Goal: Task Accomplishment & Management: Manage account settings

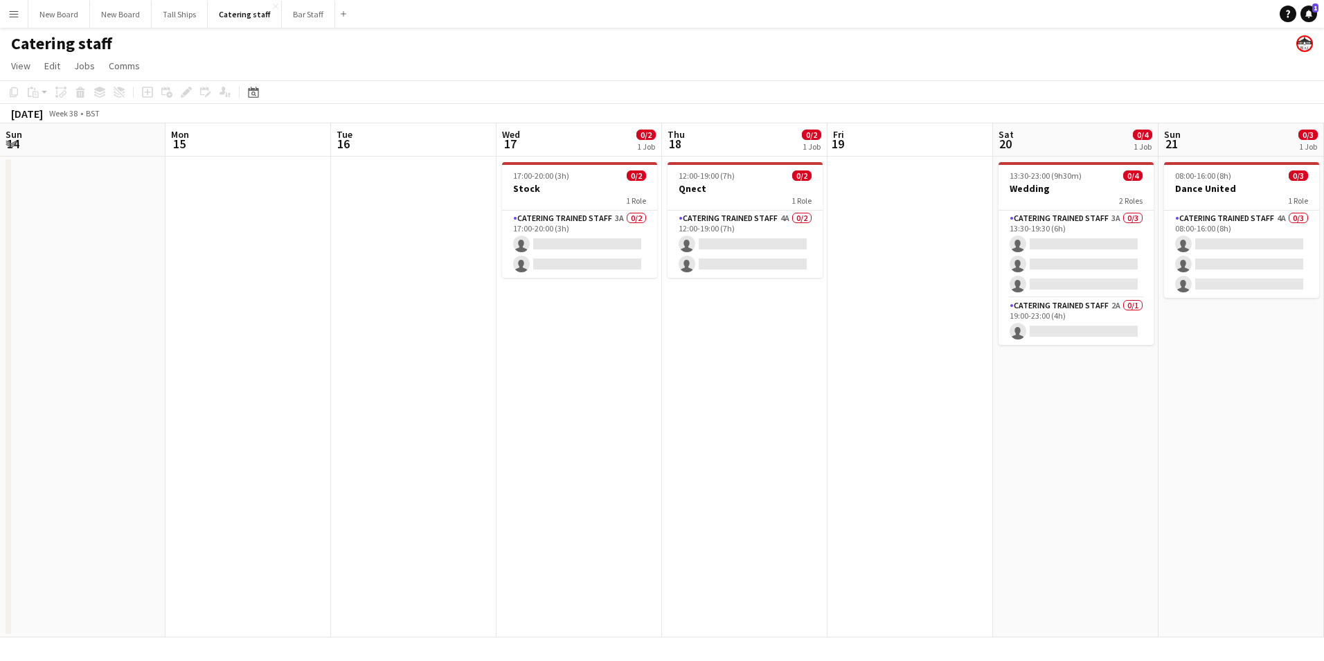
scroll to position [0, 411]
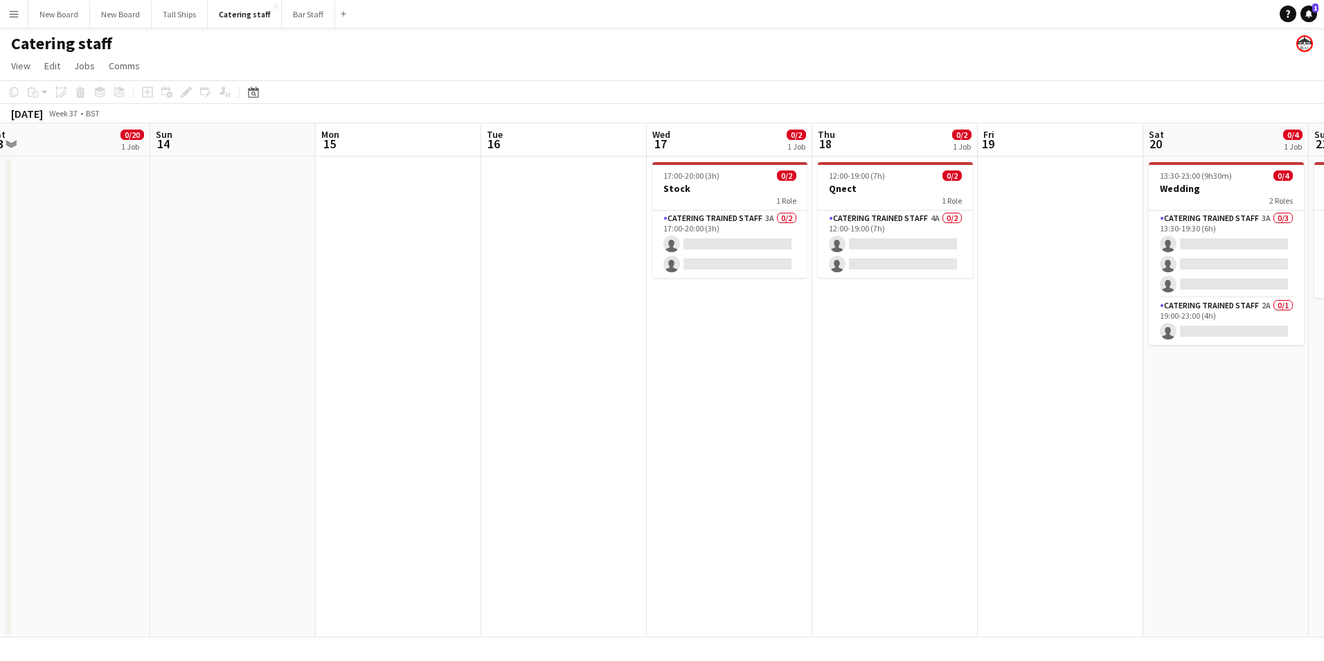
drag, startPoint x: 77, startPoint y: 460, endPoint x: 959, endPoint y: 550, distance: 886.8
click at [969, 552] on app-calendar-viewport "Thu 11 Fri 12 Sat 13 0/20 1 Job Sun 14 Mon 15 Tue 16 Wed 17 0/2 1 Job Thu 18 0/…" at bounding box center [662, 380] width 1324 height 514
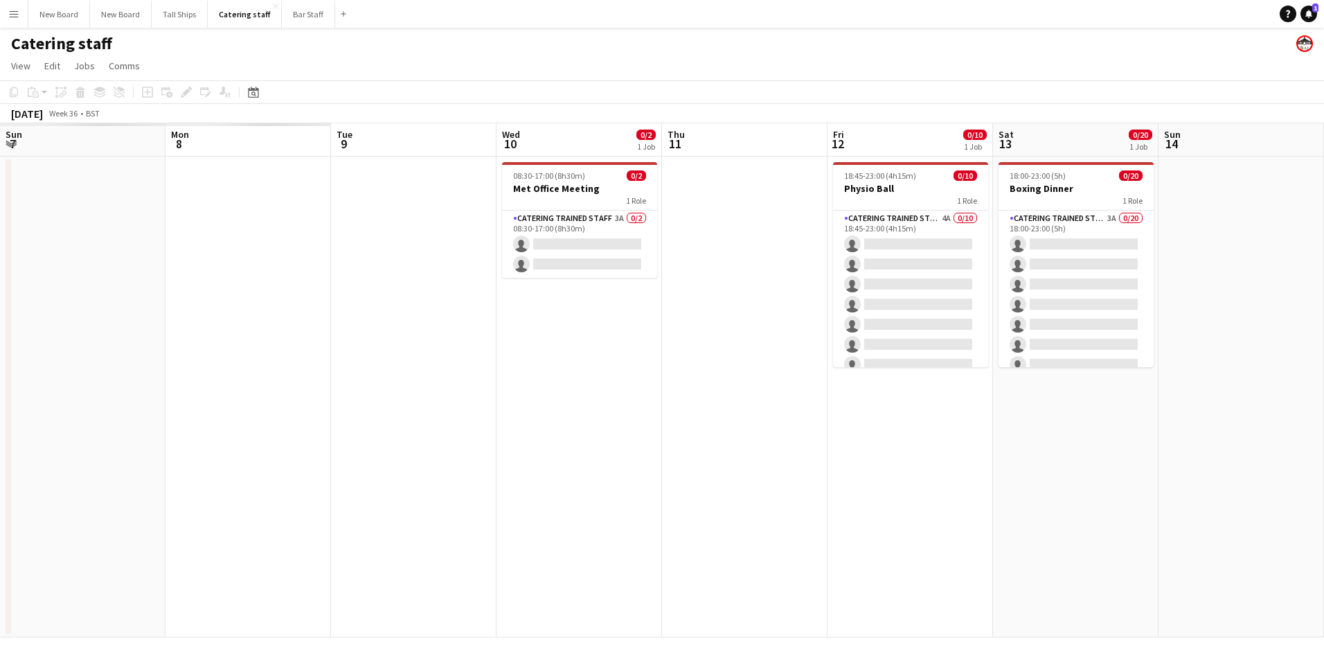
drag, startPoint x: 79, startPoint y: 442, endPoint x: 1285, endPoint y: 577, distance: 1213.8
click at [1303, 578] on app-calendar-viewport "Fri 5 Sat 6 Sun 7 Mon 8 Tue 9 Wed 10 0/2 1 Job Thu 11 Fri 12 0/10 1 Job Sat 13 …" at bounding box center [662, 380] width 1324 height 514
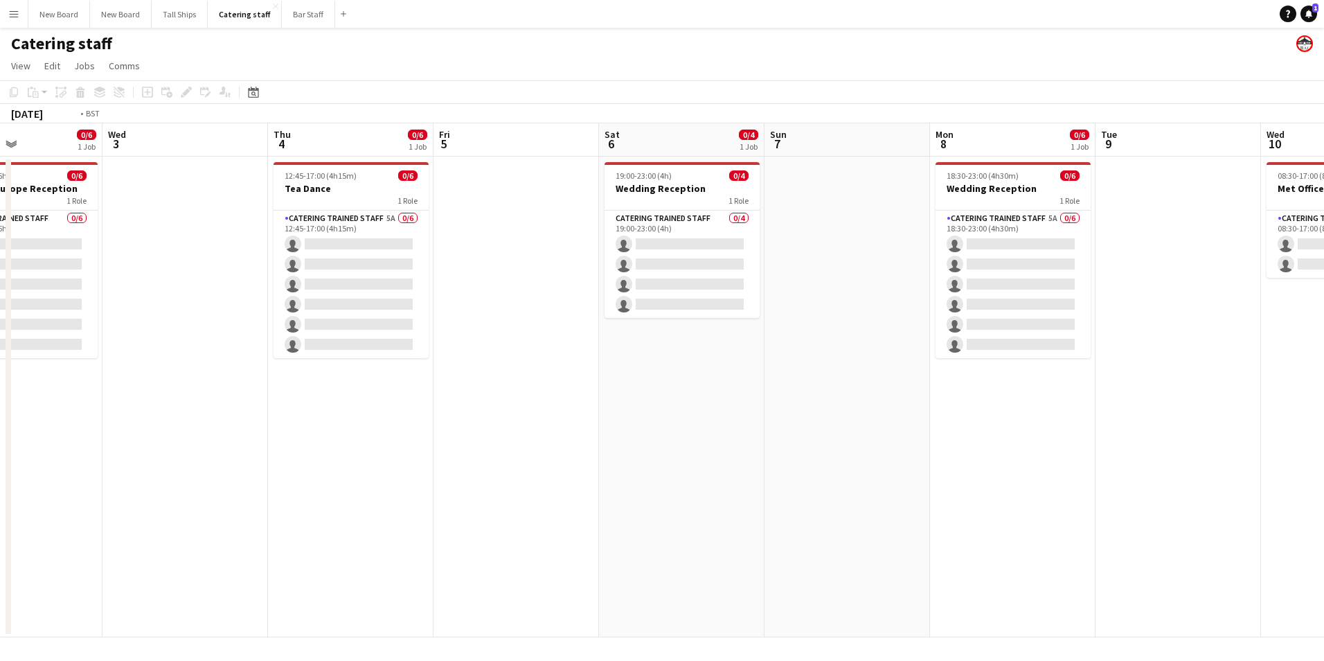
drag, startPoint x: 589, startPoint y: 472, endPoint x: 1073, endPoint y: 514, distance: 485.8
click at [1076, 514] on app-calendar-viewport "Sun 31 Mon 1 Tue 2 0/6 1 Job Wed 3 Thu 4 0/6 1 Job Fri 5 Sat 6 0/4 1 Job Sun 7 …" at bounding box center [662, 380] width 1324 height 514
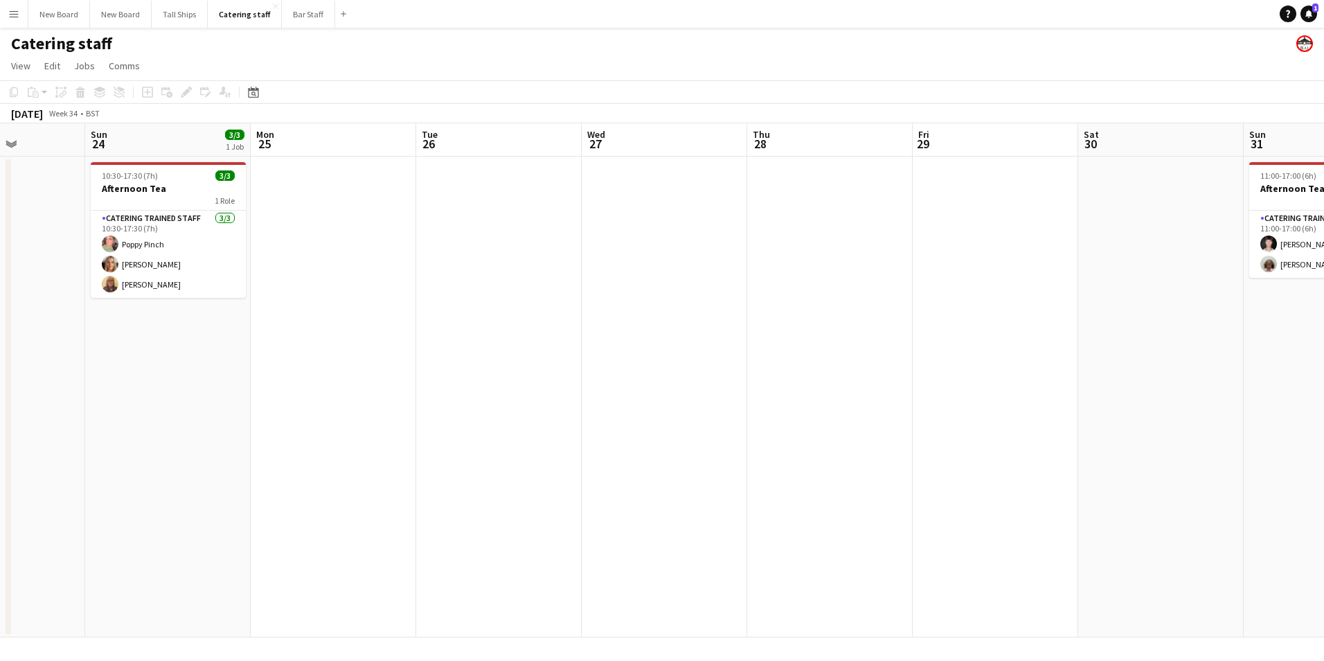
drag, startPoint x: 298, startPoint y: 410, endPoint x: 940, endPoint y: 512, distance: 650.6
click at [1274, 557] on app-calendar-viewport "Thu 21 Fri 22 Sat 23 Sun 24 3/3 1 Job Mon 25 Tue 26 Wed 27 Thu 28 Fri 29 Sat 30…" at bounding box center [662, 380] width 1324 height 514
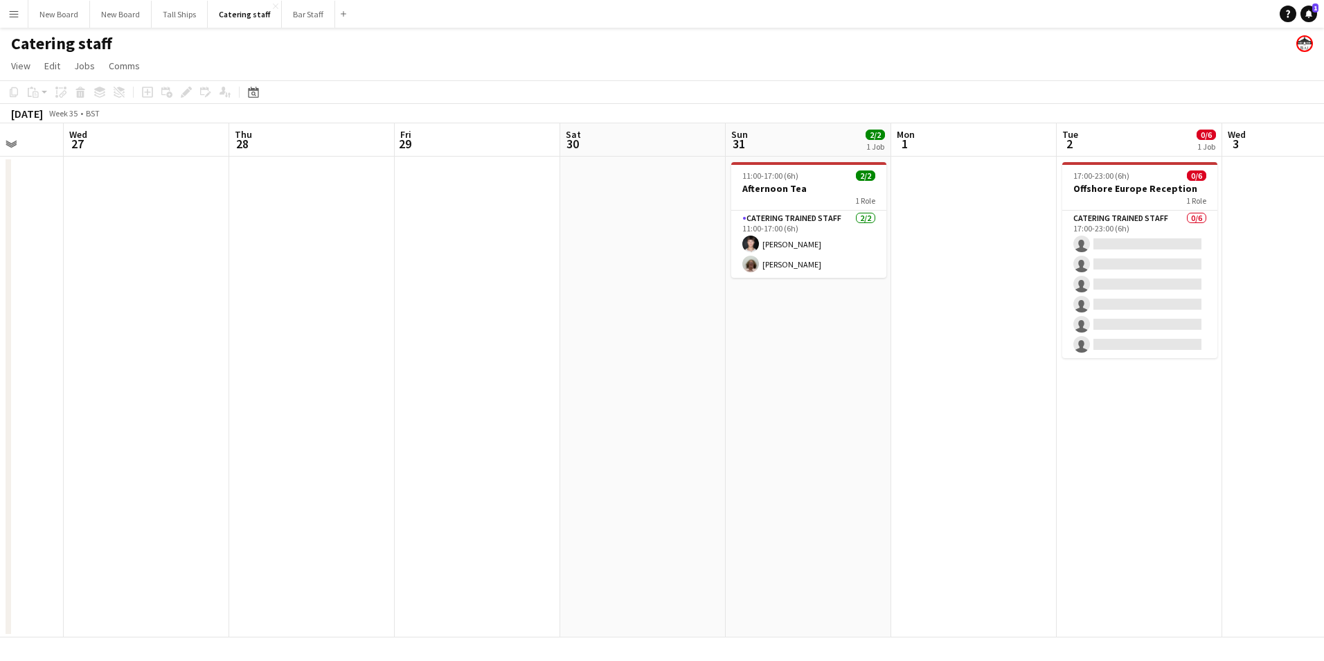
drag, startPoint x: 1021, startPoint y: 489, endPoint x: 722, endPoint y: 528, distance: 302.4
click at [442, 520] on app-calendar-viewport "Sun 24 3/3 1 Job Mon 25 Tue 26 Wed 27 Thu 28 Fri 29 Sat 30 Sun 31 2/2 1 Job Mon…" at bounding box center [662, 380] width 1324 height 514
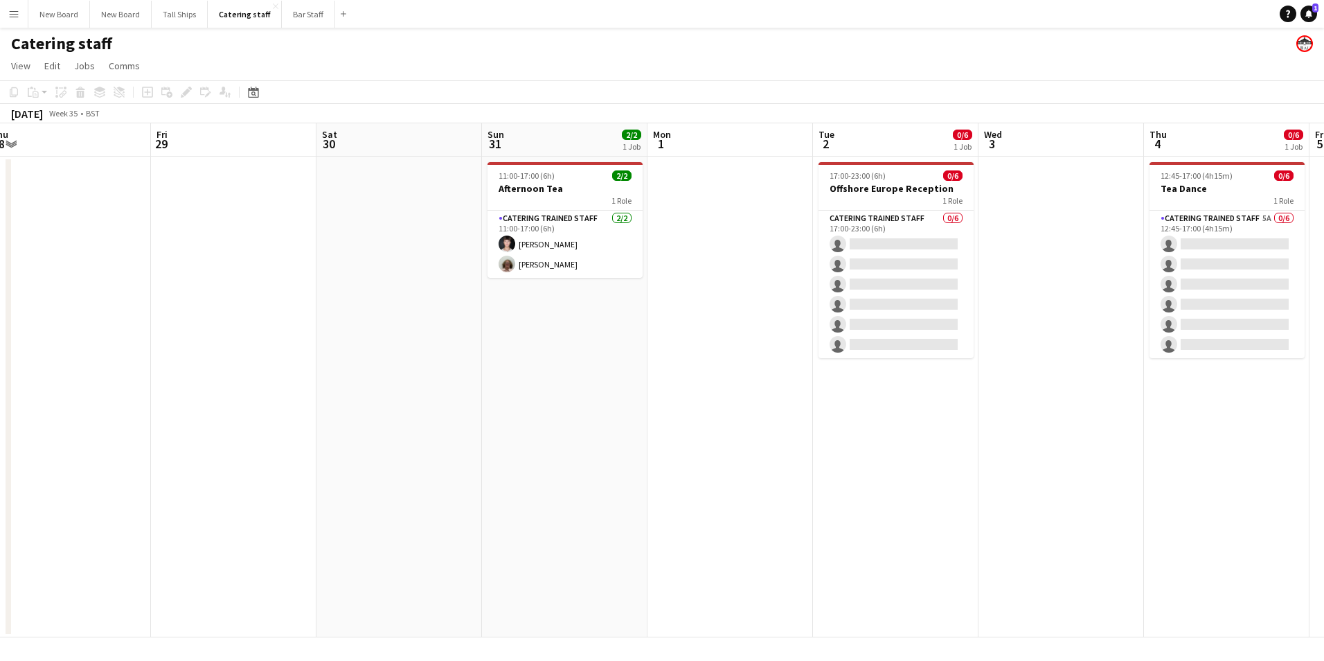
drag, startPoint x: 380, startPoint y: 468, endPoint x: 371, endPoint y: 455, distance: 15.9
click at [360, 456] on app-calendar-viewport "Mon 25 Tue 26 Wed 27 Thu 28 Fri 29 Sat 30 Sun 31 2/2 1 Job Mon 1 Tue 2 0/6 1 Jo…" at bounding box center [662, 380] width 1324 height 514
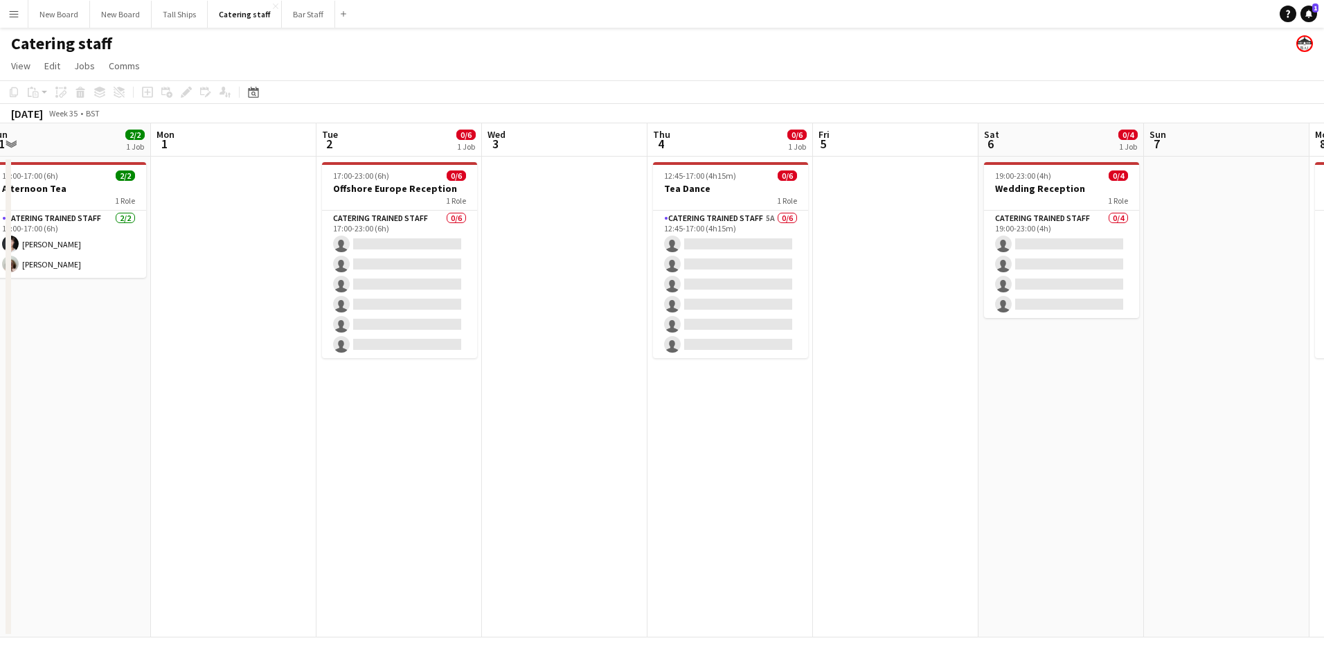
scroll to position [0, 531]
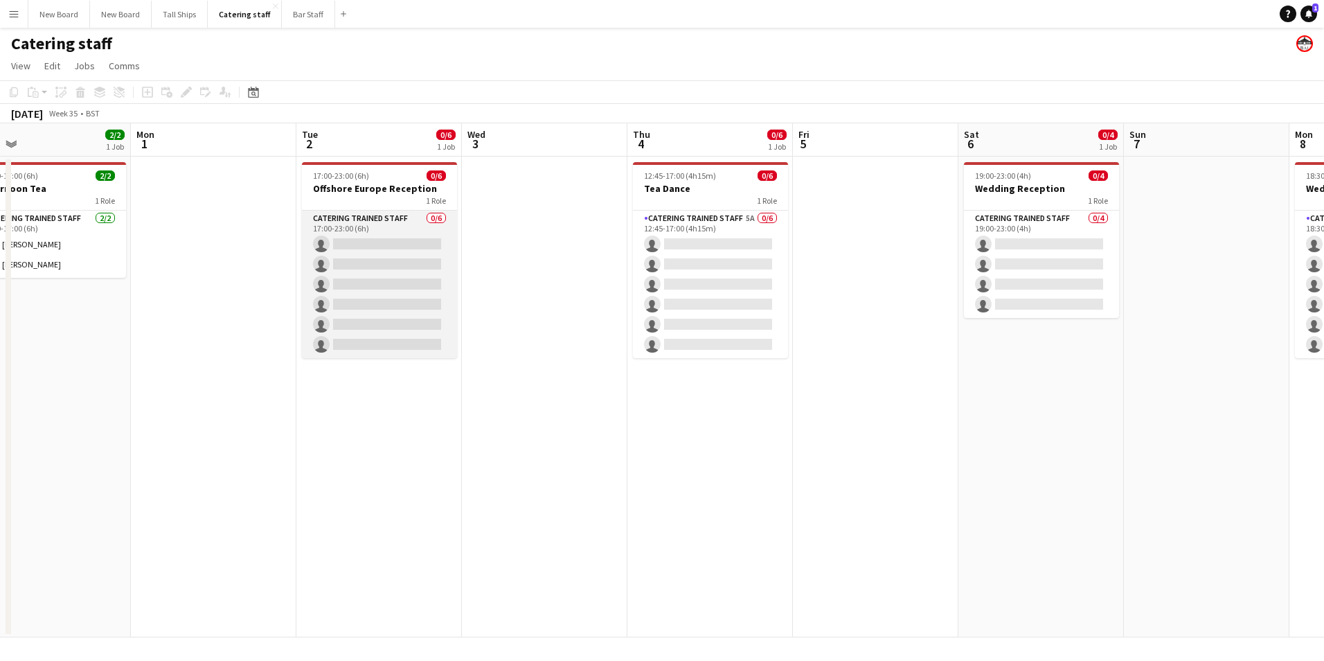
click at [390, 240] on app-card-role "Catering trained staff 0/6 17:00-23:00 (6h) single-neutral-actions single-neutr…" at bounding box center [379, 284] width 155 height 147
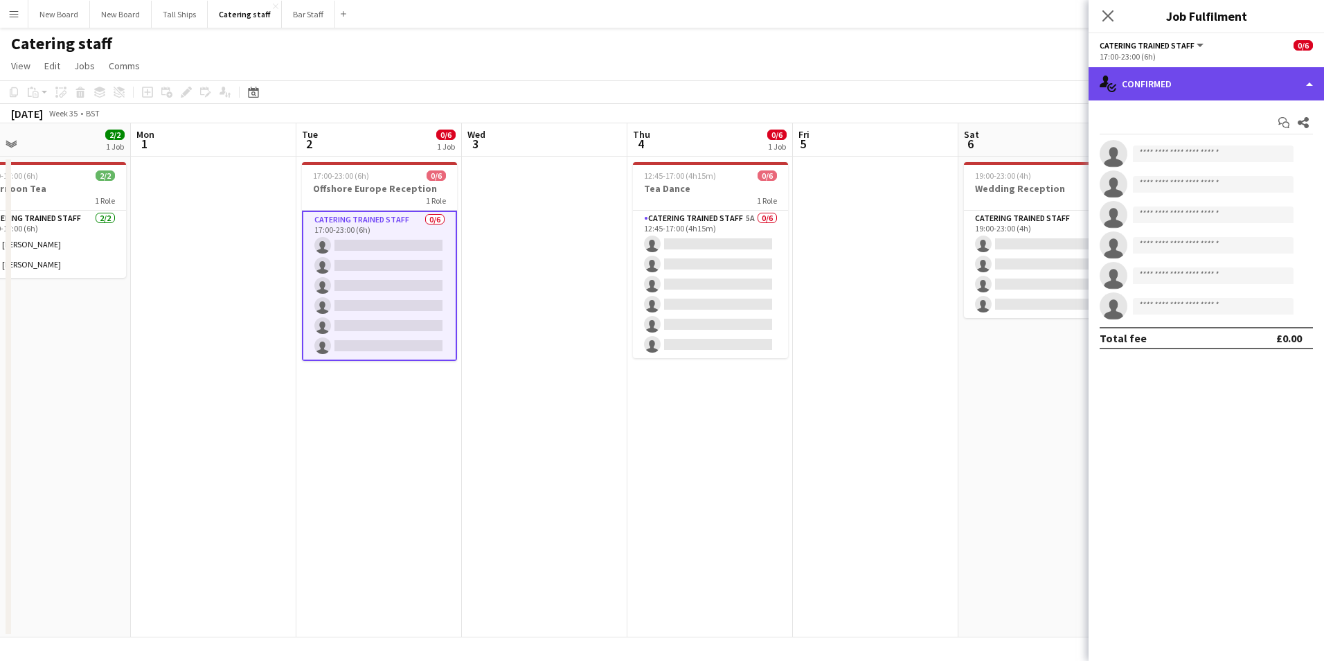
click at [1197, 90] on div "single-neutral-actions-check-2 Confirmed" at bounding box center [1206, 83] width 235 height 33
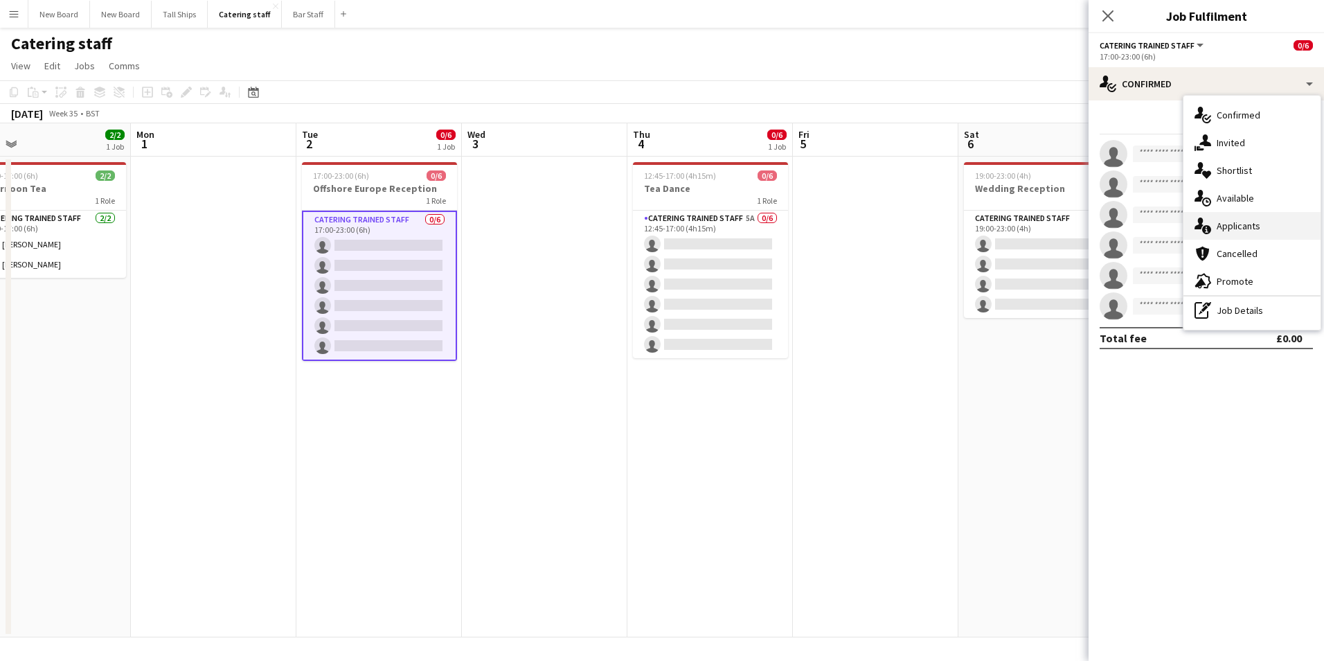
click at [1226, 221] on div "single-neutral-actions-information Applicants" at bounding box center [1251, 226] width 137 height 28
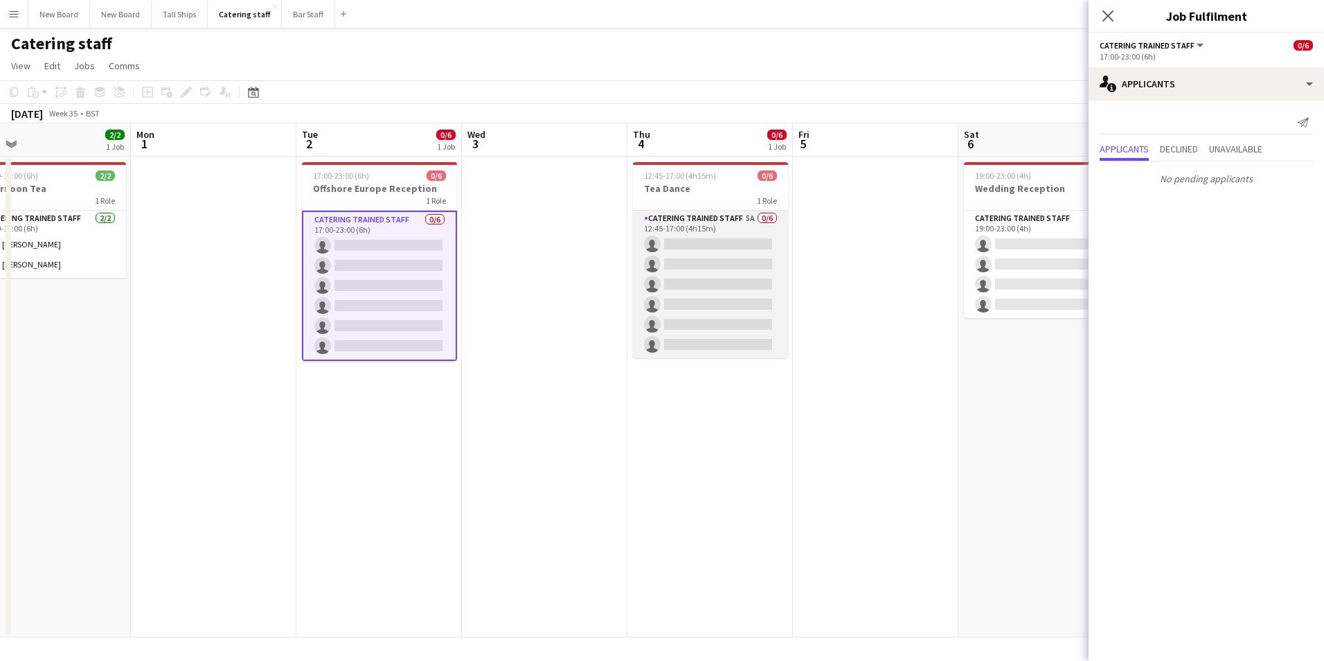
click at [761, 240] on app-card-role "Catering trained staff 5A 0/6 12:45-17:00 (4h15m) single-neutral-actions single…" at bounding box center [710, 284] width 155 height 147
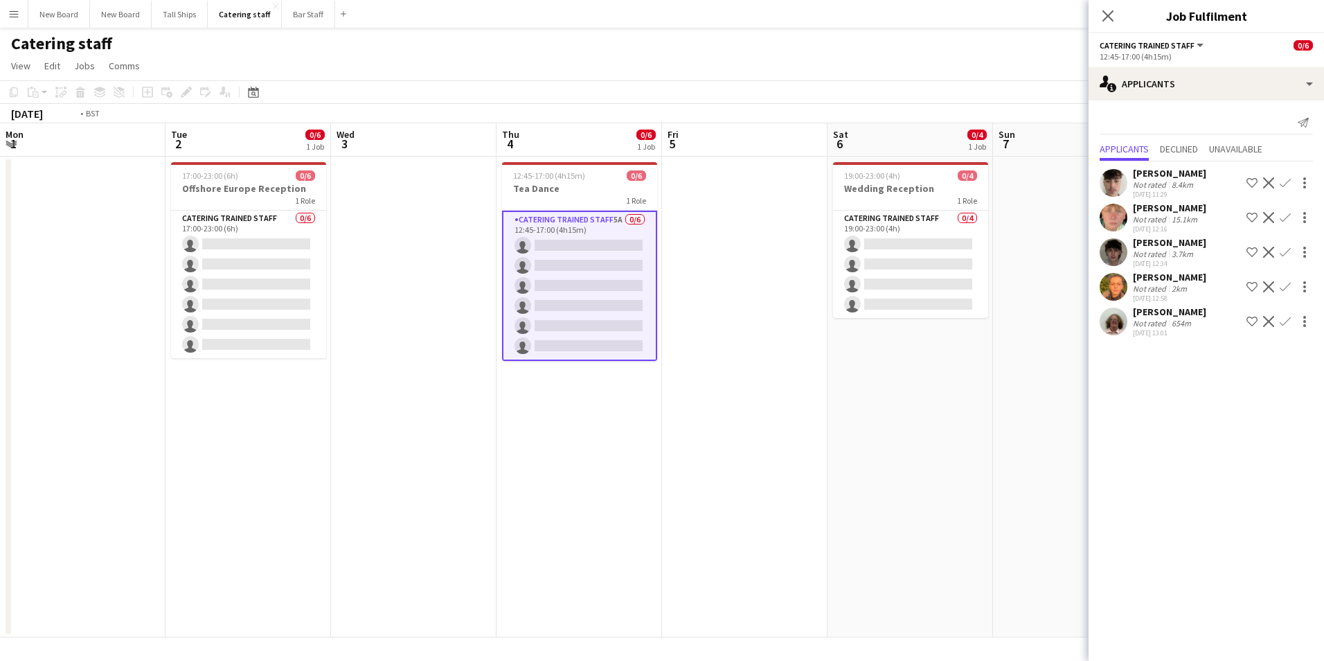
scroll to position [0, 424]
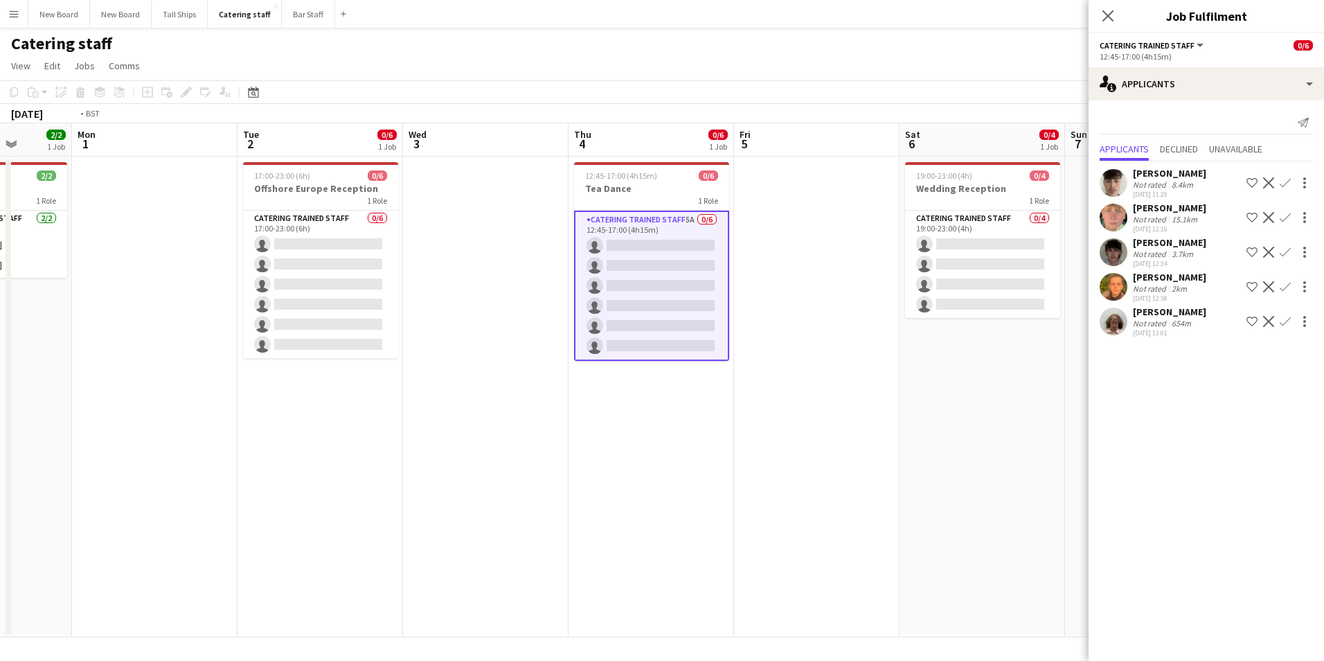
drag, startPoint x: 921, startPoint y: 296, endPoint x: 697, endPoint y: 318, distance: 225.4
click at [697, 318] on app-calendar-viewport "Fri 29 Sat 30 Sun 31 2/2 1 Job Mon 1 Tue 2 0/6 1 Job Wed 3 Thu 4 0/6 1 Job Fri …" at bounding box center [662, 380] width 1324 height 514
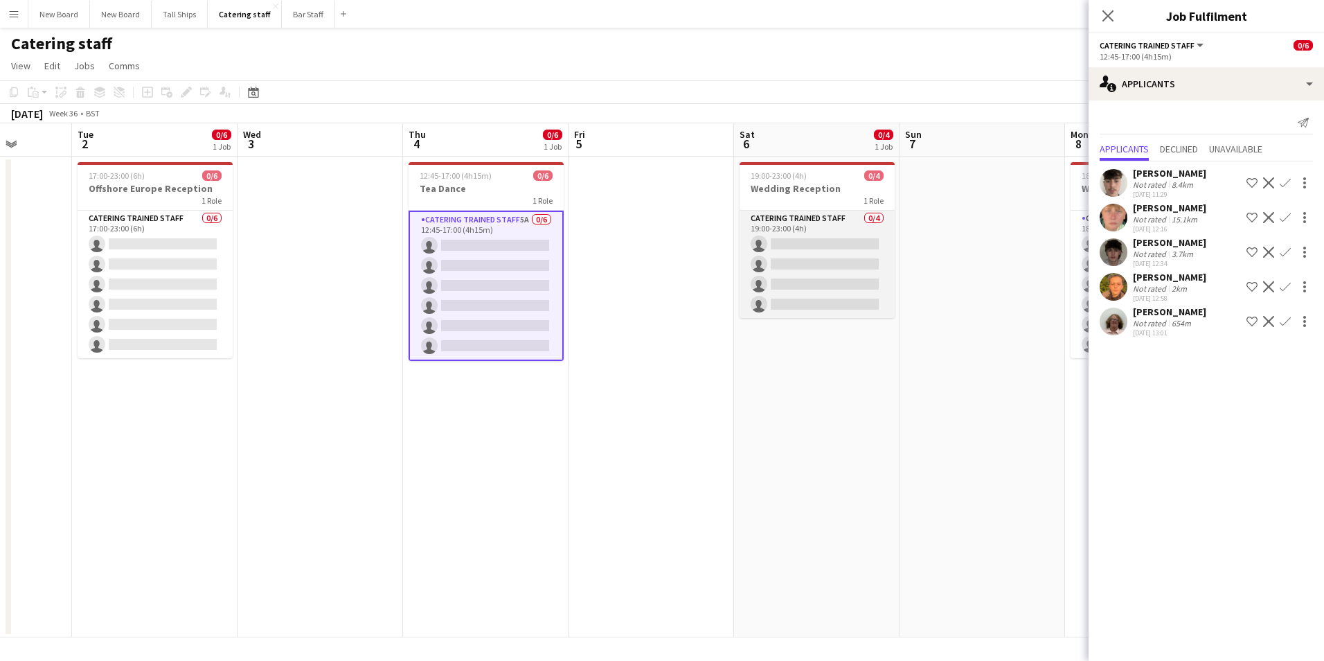
click at [835, 244] on app-card-role "Catering trained staff 0/4 19:00-23:00 (4h) single-neutral-actions single-neutr…" at bounding box center [817, 264] width 155 height 107
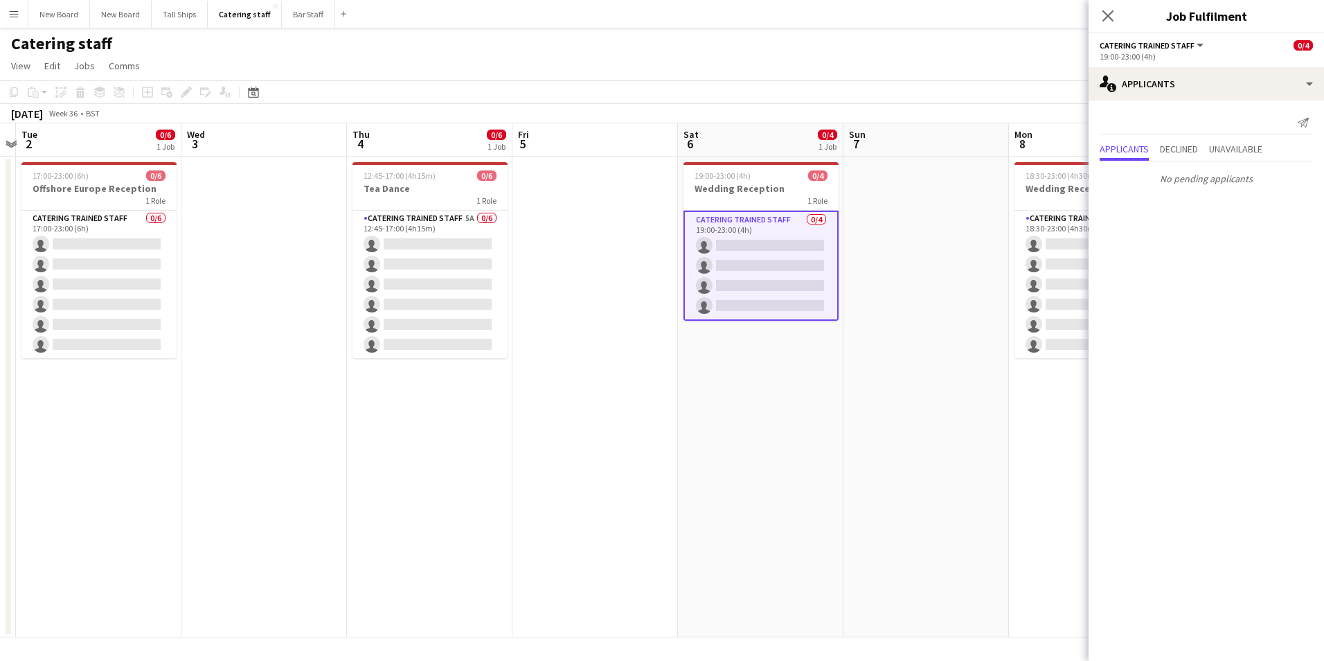
drag, startPoint x: 861, startPoint y: 456, endPoint x: 834, endPoint y: 423, distance: 42.8
click at [614, 468] on app-calendar-viewport "Sat 30 Sun 31 2/2 1 Job Mon 1 Tue 2 0/6 1 Job Wed 3 Thu 4 0/6 1 Job Fri 5 Sat 6…" at bounding box center [662, 380] width 1324 height 514
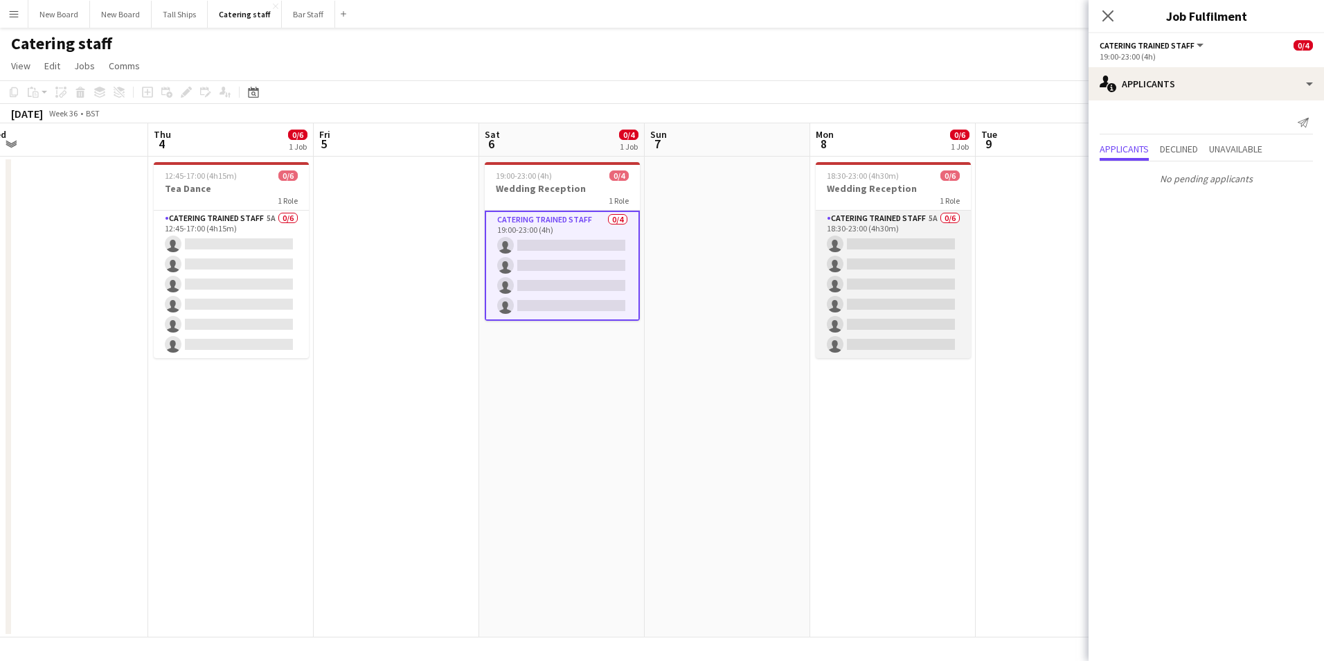
click at [899, 239] on app-card-role "Catering trained staff 5A 0/6 18:30-23:00 (4h30m) single-neutral-actions single…" at bounding box center [893, 284] width 155 height 147
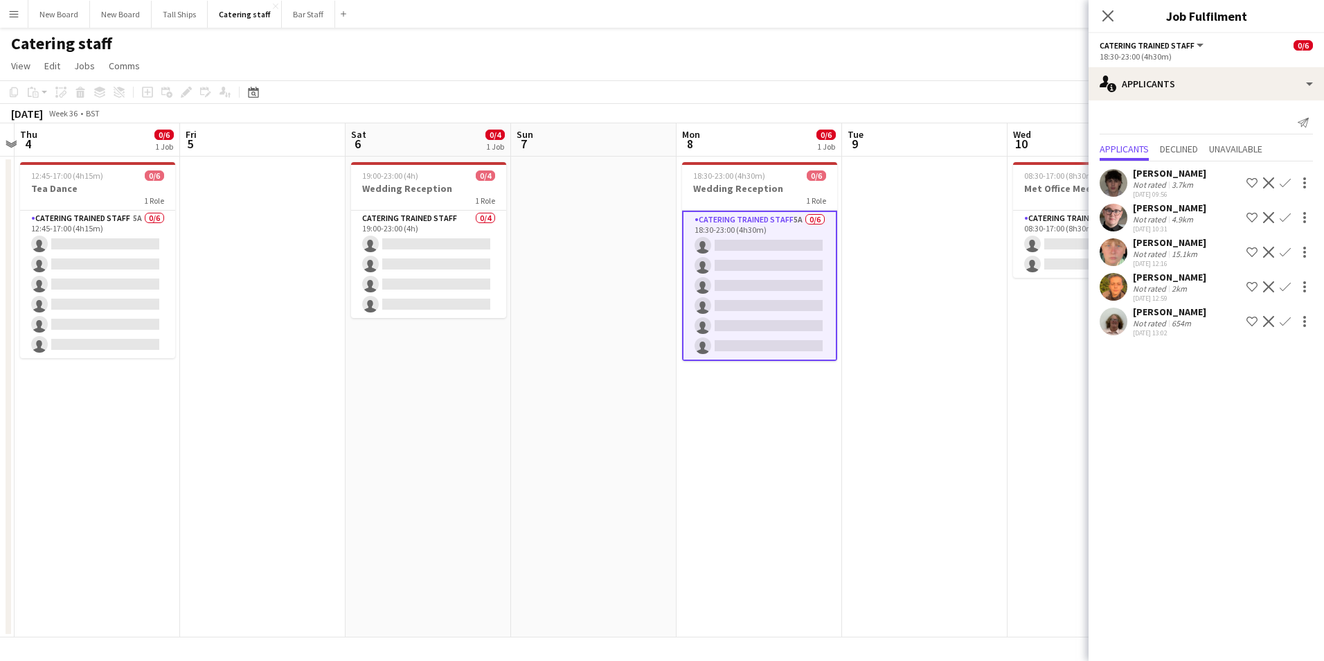
scroll to position [0, 532]
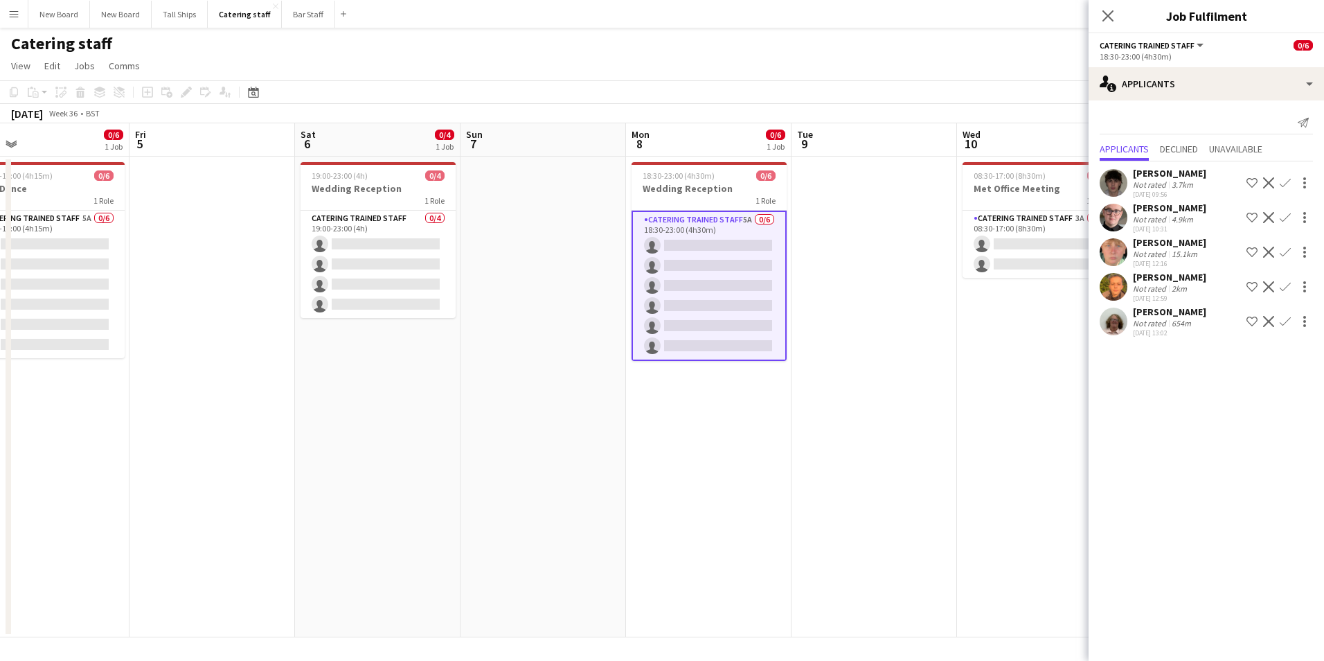
drag, startPoint x: 731, startPoint y: 382, endPoint x: 546, endPoint y: 397, distance: 184.8
click at [546, 397] on app-calendar-viewport "Mon 1 Tue 2 0/6 1 Job Wed 3 Thu 4 0/6 1 Job Fri 5 Sat 6 0/4 1 Job Sun 7 Mon 8 0…" at bounding box center [662, 380] width 1324 height 514
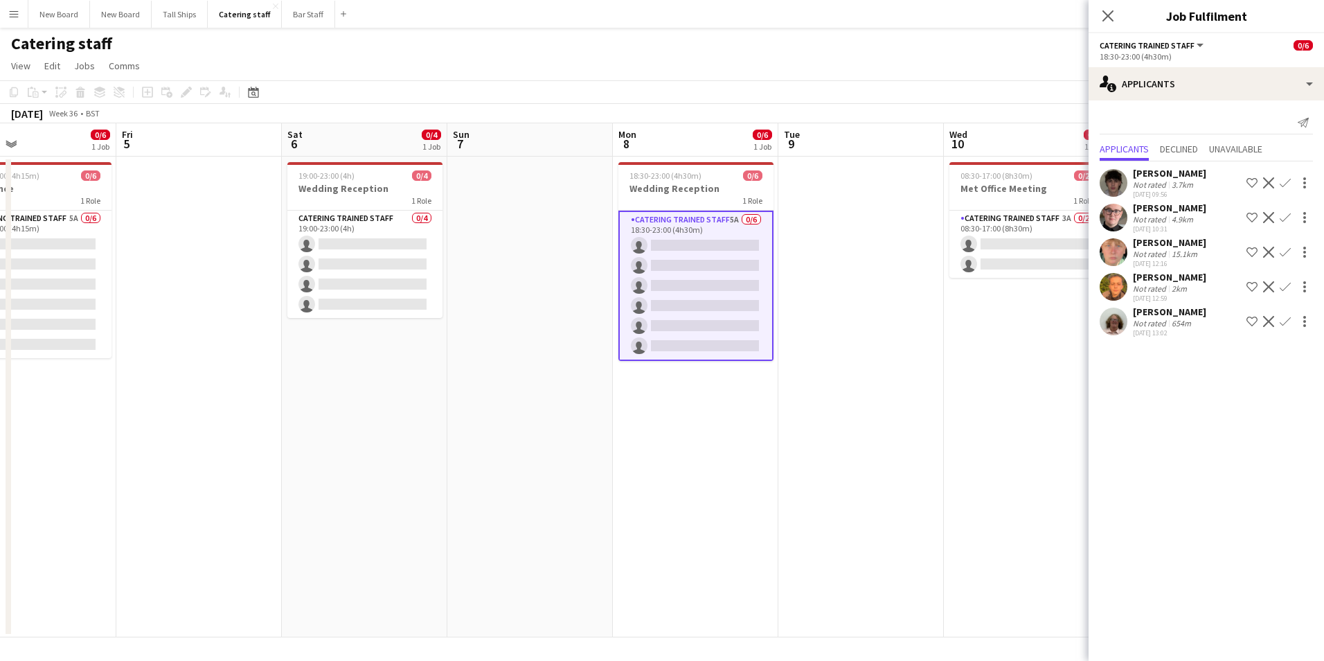
drag, startPoint x: 764, startPoint y: 416, endPoint x: 591, endPoint y: 412, distance: 173.2
click at [580, 413] on app-calendar-viewport "Mon 1 Tue 2 0/6 1 Job Wed 3 Thu 4 0/6 1 Job Fri 5 Sat 6 0/4 1 Job Sun 7 Mon 8 0…" at bounding box center [662, 380] width 1324 height 514
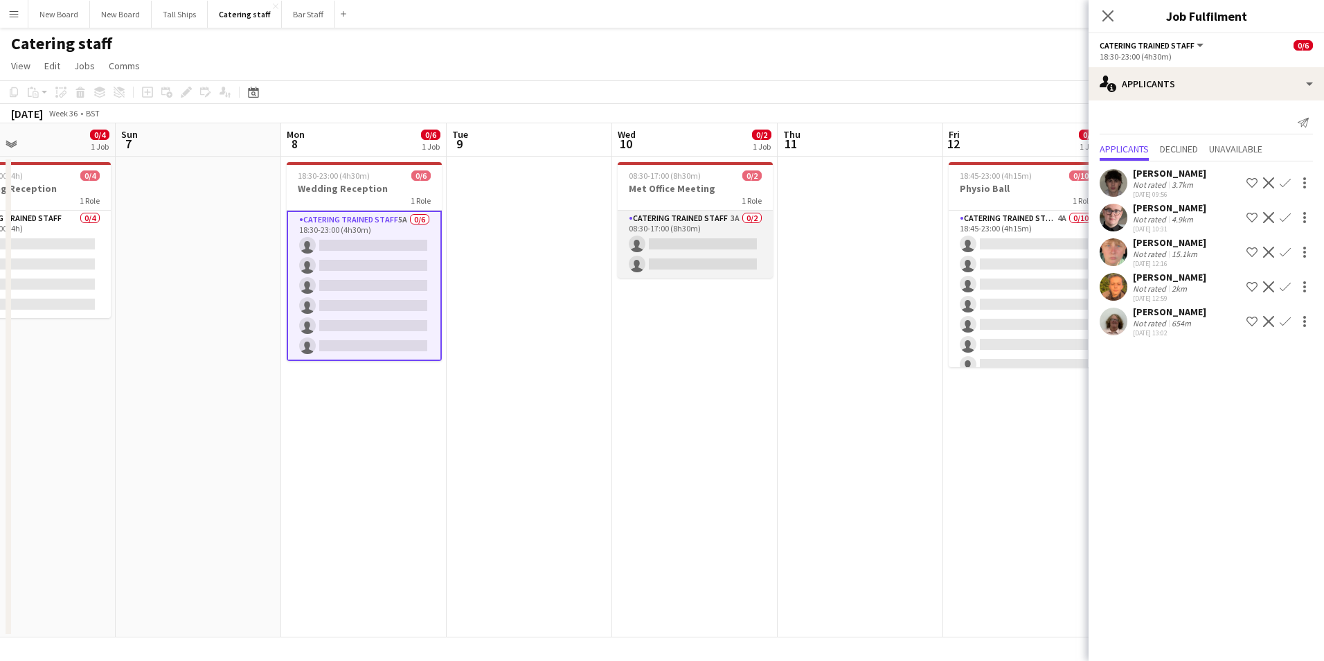
click at [691, 244] on app-card-role "Catering trained staff 3A 0/2 08:30-17:00 (8h30m) single-neutral-actions single…" at bounding box center [695, 244] width 155 height 67
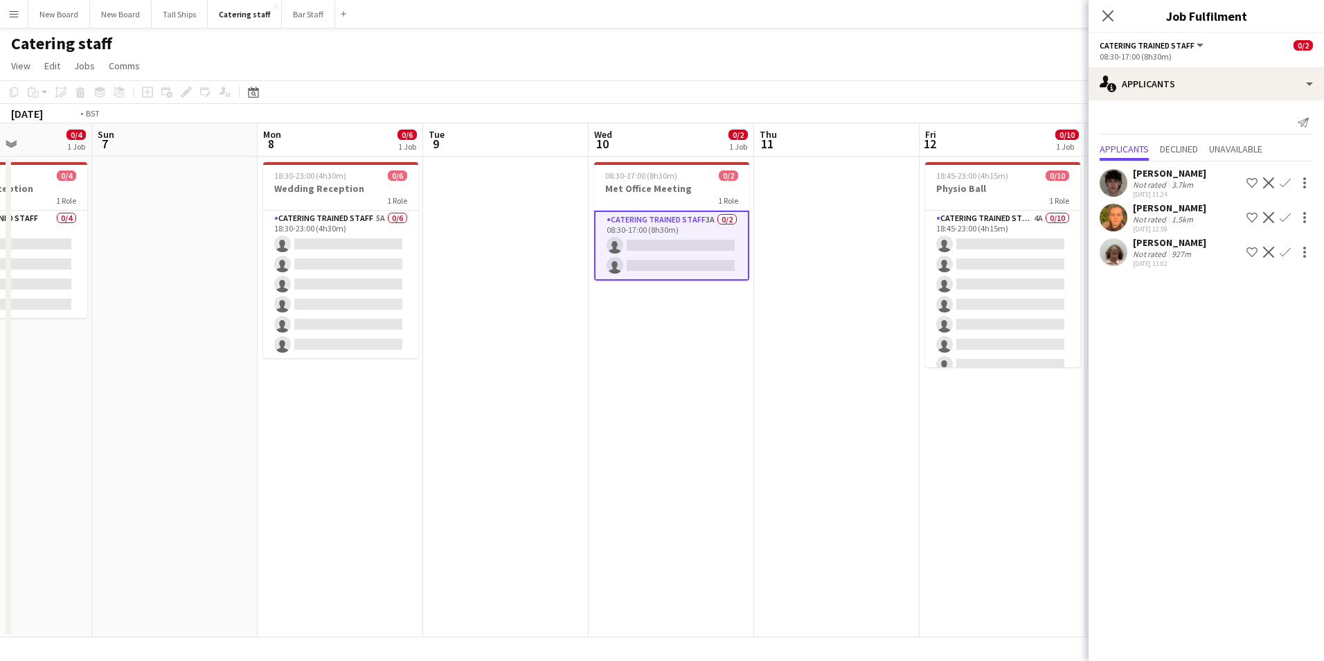
drag, startPoint x: 965, startPoint y: 445, endPoint x: 609, endPoint y: 447, distance: 355.9
click at [609, 447] on app-calendar-viewport "Thu 4 0/6 1 Job Fri 5 Sat 6 0/4 1 Job Sun 7 Mon 8 0/6 1 Job Tue 9 Wed 10 0/2 1 …" at bounding box center [662, 380] width 1324 height 514
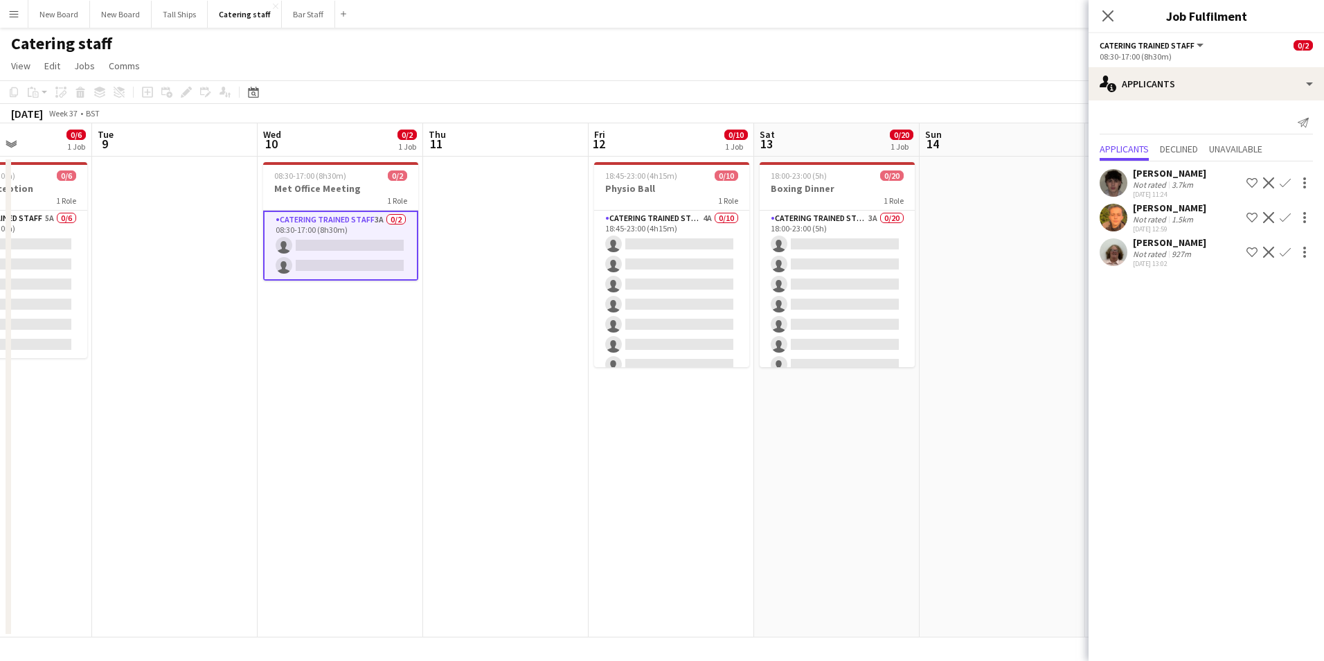
scroll to position [0, 405]
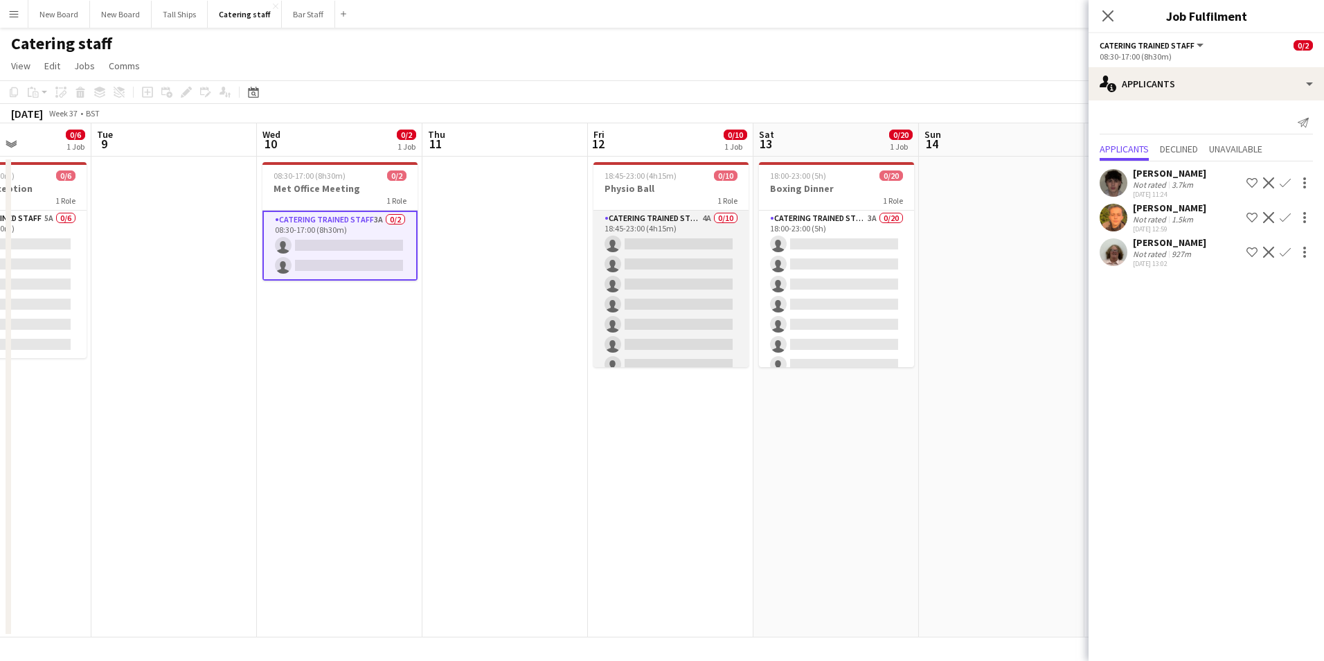
click at [674, 246] on app-card-role "Catering trained staff 4A 0/10 18:45-23:00 (4h15m) single-neutral-actions singl…" at bounding box center [670, 325] width 155 height 228
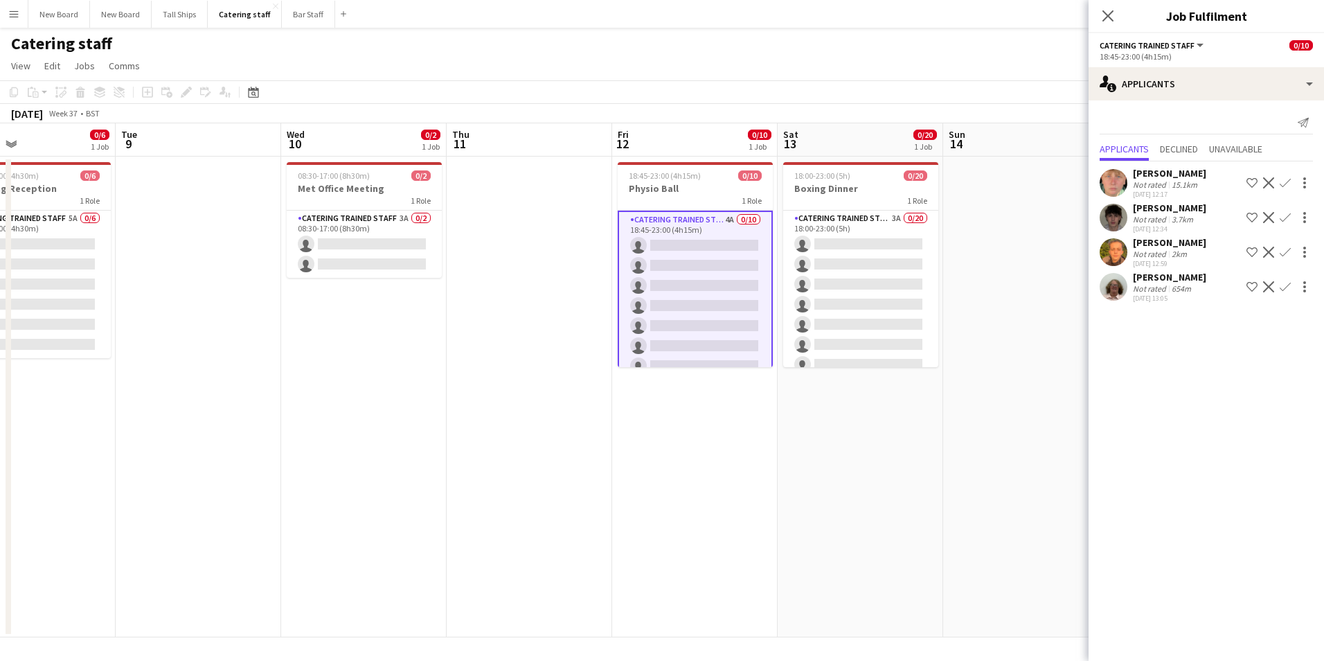
drag, startPoint x: 644, startPoint y: 556, endPoint x: 600, endPoint y: 503, distance: 68.4
click at [544, 557] on app-calendar-viewport "Sat 6 0/4 1 Job Sun 7 Mon 8 0/6 1 Job Tue 9 Wed 10 0/2 1 Job Thu 11 Fri 12 0/10…" at bounding box center [662, 380] width 1324 height 514
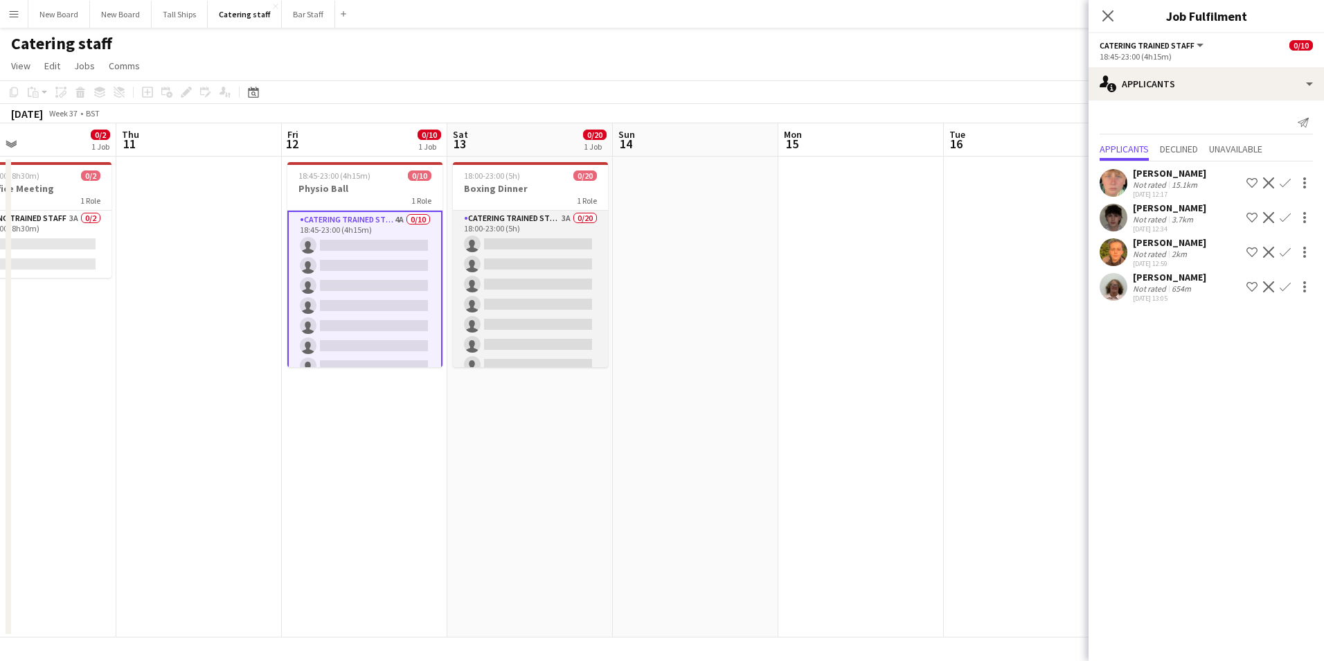
click at [541, 238] on app-card-role "Catering trained staff 3A 0/20 18:00-23:00 (5h) single-neutral-actions single-n…" at bounding box center [530, 425] width 155 height 429
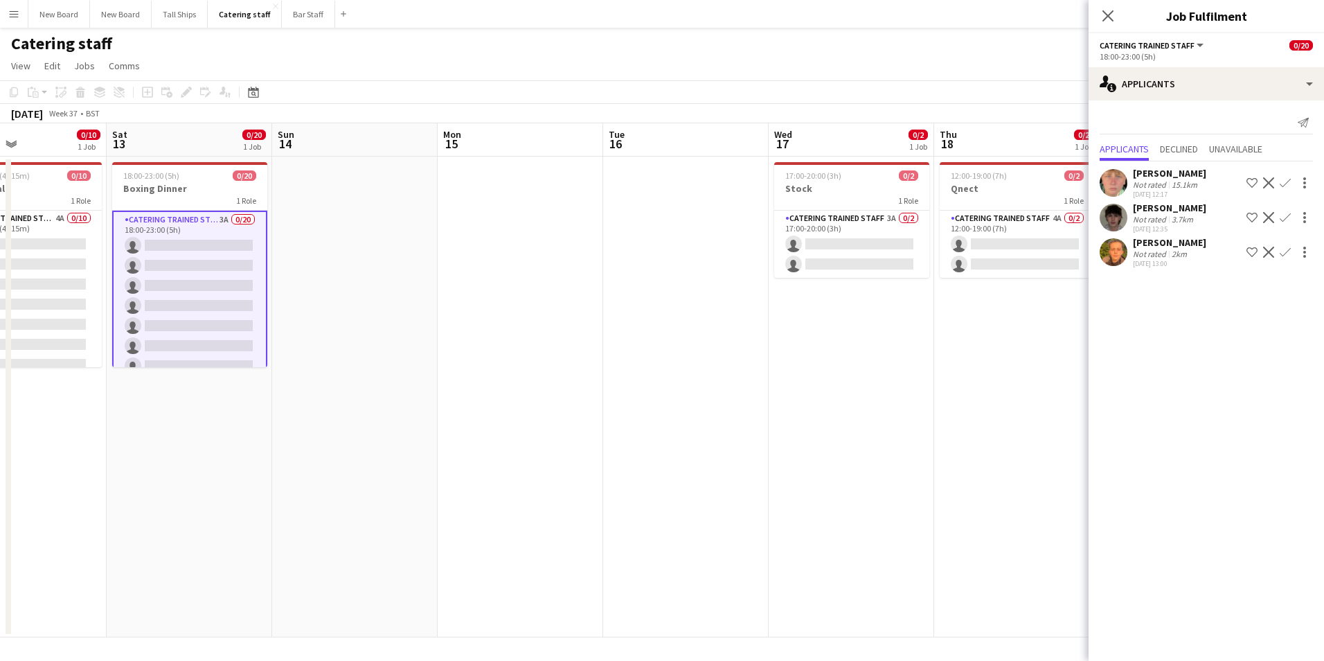
scroll to position [0, 510]
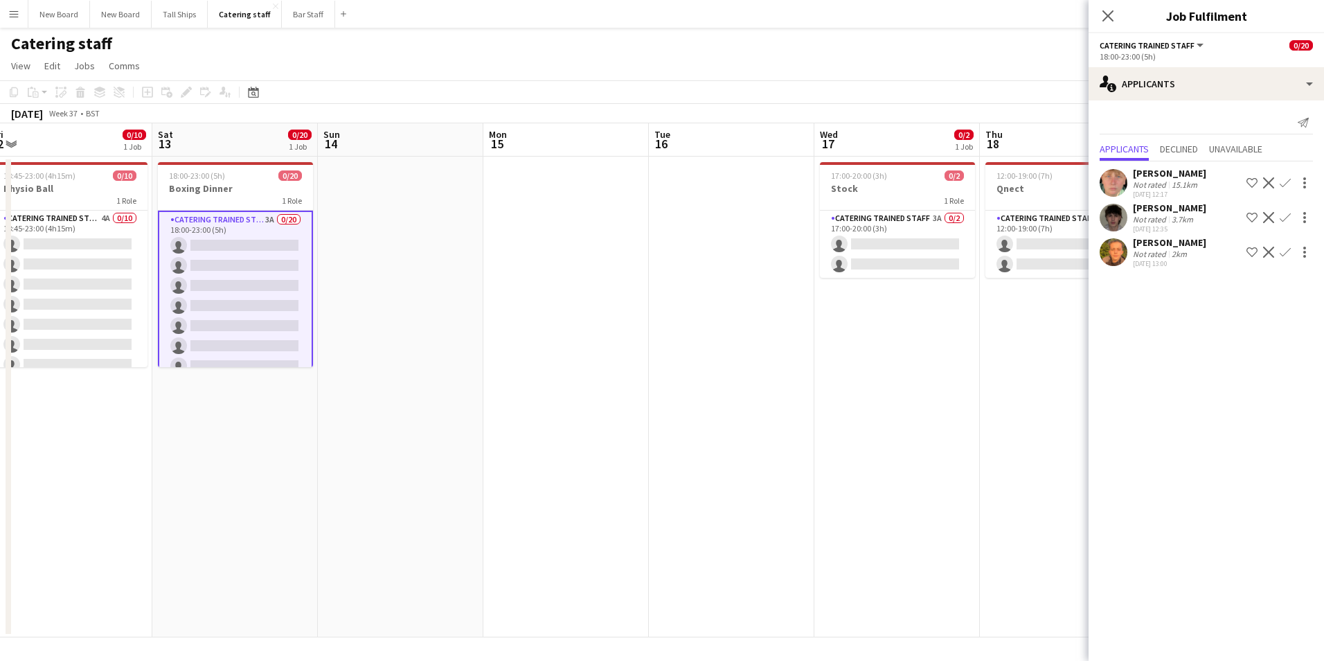
drag, startPoint x: 928, startPoint y: 377, endPoint x: 302, endPoint y: 406, distance: 626.6
click at [302, 406] on app-calendar-viewport "Tue 9 Wed 10 0/2 1 Job Thu 11 Fri 12 0/10 1 Job Sat 13 0/20 1 Job Sun 14 Mon 15…" at bounding box center [662, 380] width 1324 height 514
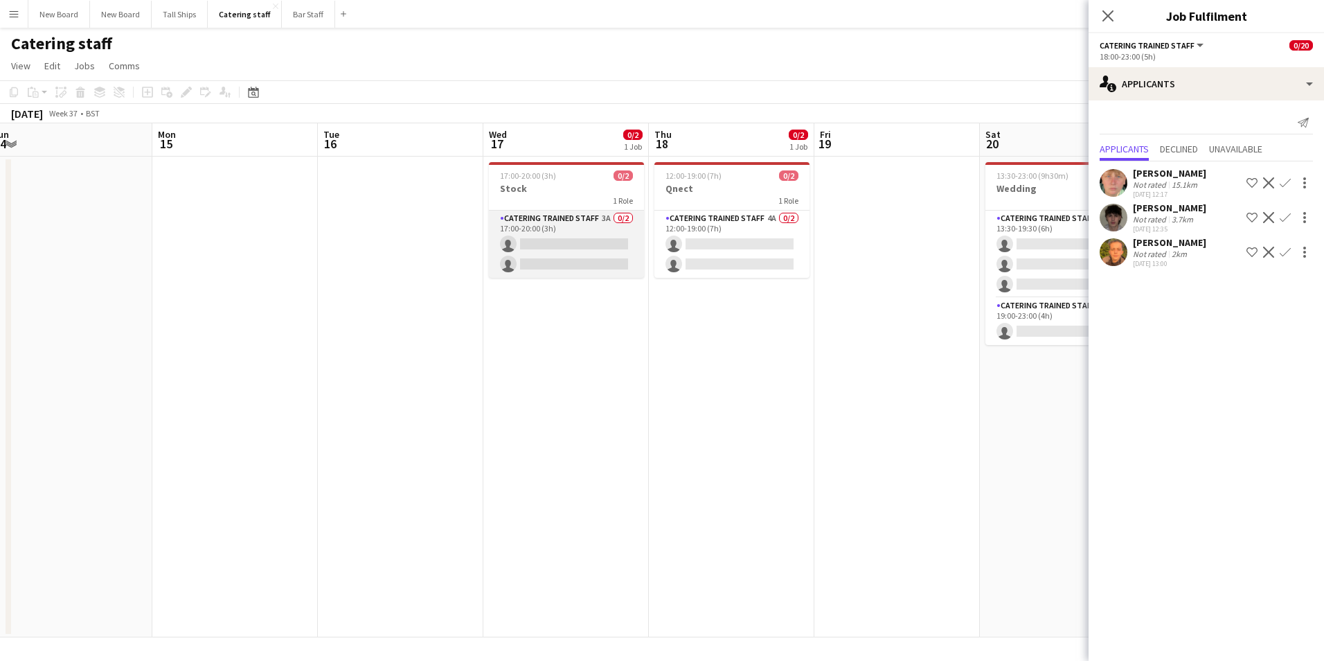
drag, startPoint x: 591, startPoint y: 239, endPoint x: 600, endPoint y: 238, distance: 9.0
click at [592, 238] on app-card-role "Catering trained staff 3A 0/2 17:00-20:00 (3h) single-neutral-actions single-ne…" at bounding box center [566, 244] width 155 height 67
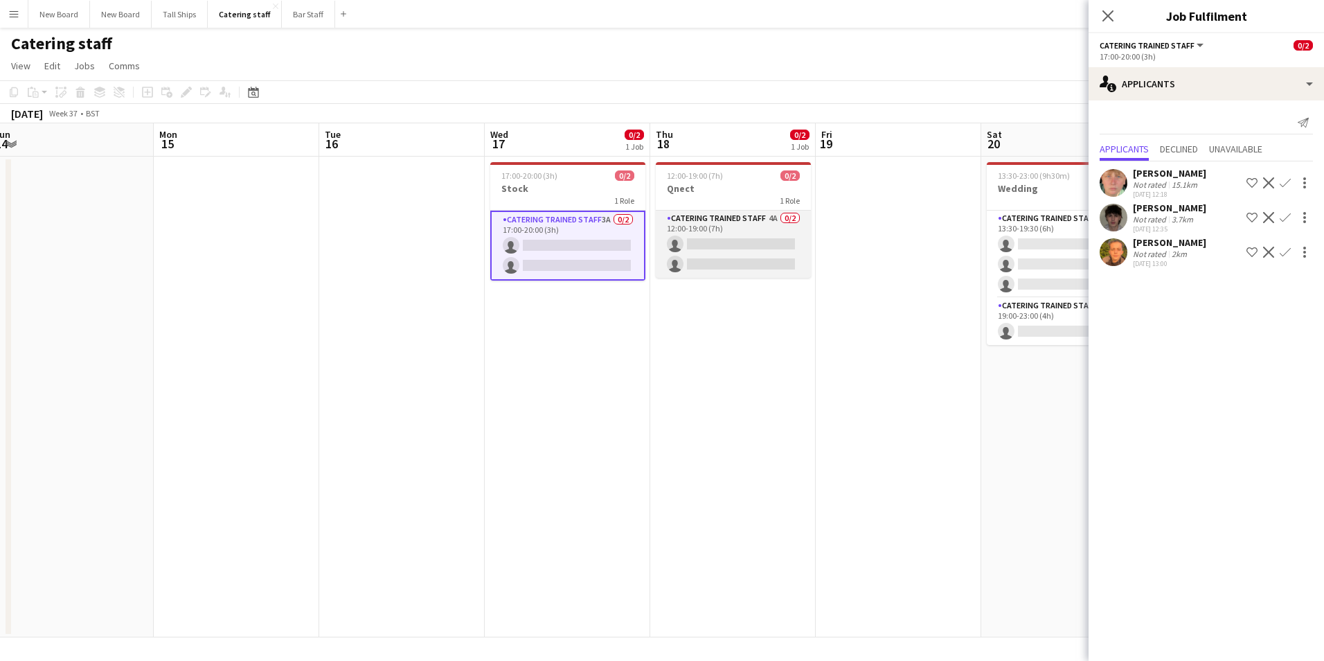
click at [715, 244] on app-card-role "Catering trained staff 4A 0/2 12:00-19:00 (7h) single-neutral-actions single-ne…" at bounding box center [733, 244] width 155 height 67
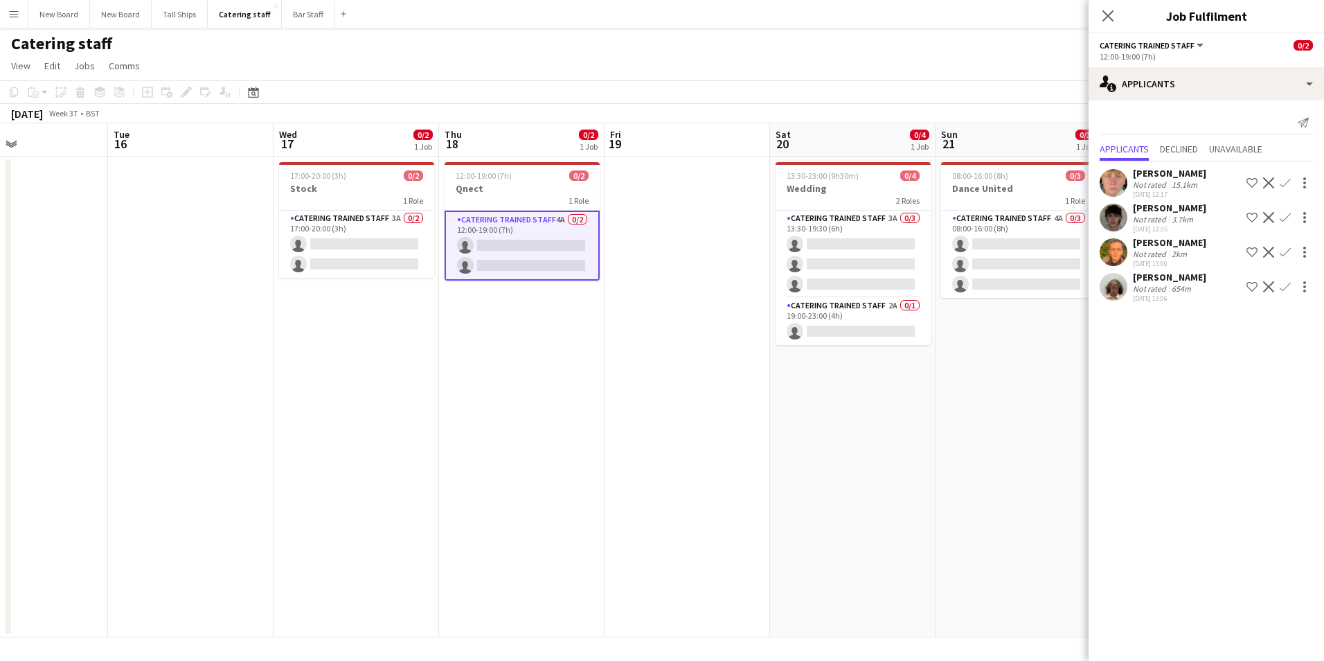
drag, startPoint x: 918, startPoint y: 376, endPoint x: 711, endPoint y: 379, distance: 207.1
click at [711, 379] on app-calendar-viewport "Sat 13 0/20 1 Job Sun 14 Mon 15 Tue 16 Wed 17 0/2 1 Job Thu 18 0/2 1 Job Fri 19…" at bounding box center [662, 380] width 1324 height 514
click at [850, 242] on app-card-role "Catering trained staff 3A 0/3 13:30-19:30 (6h) single-neutral-actions single-ne…" at bounding box center [851, 254] width 155 height 87
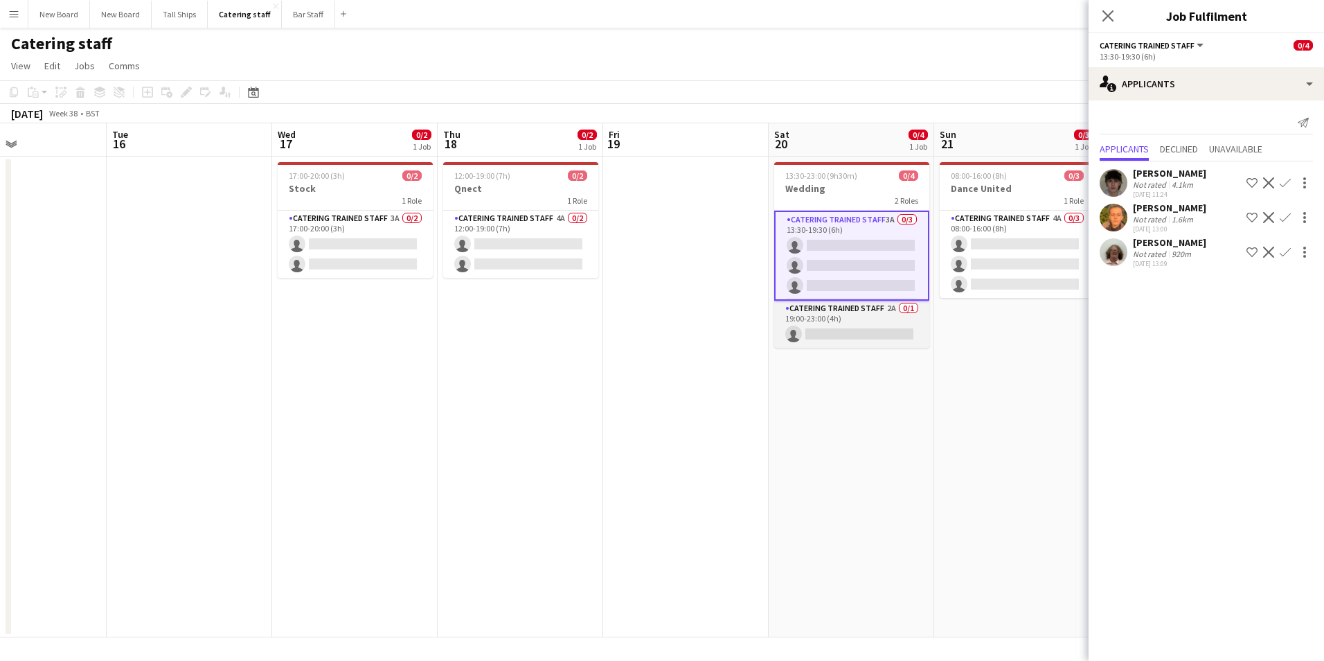
click at [886, 332] on app-card-role "Catering trained staff 2A 0/1 19:00-23:00 (4h) single-neutral-actions" at bounding box center [851, 324] width 155 height 47
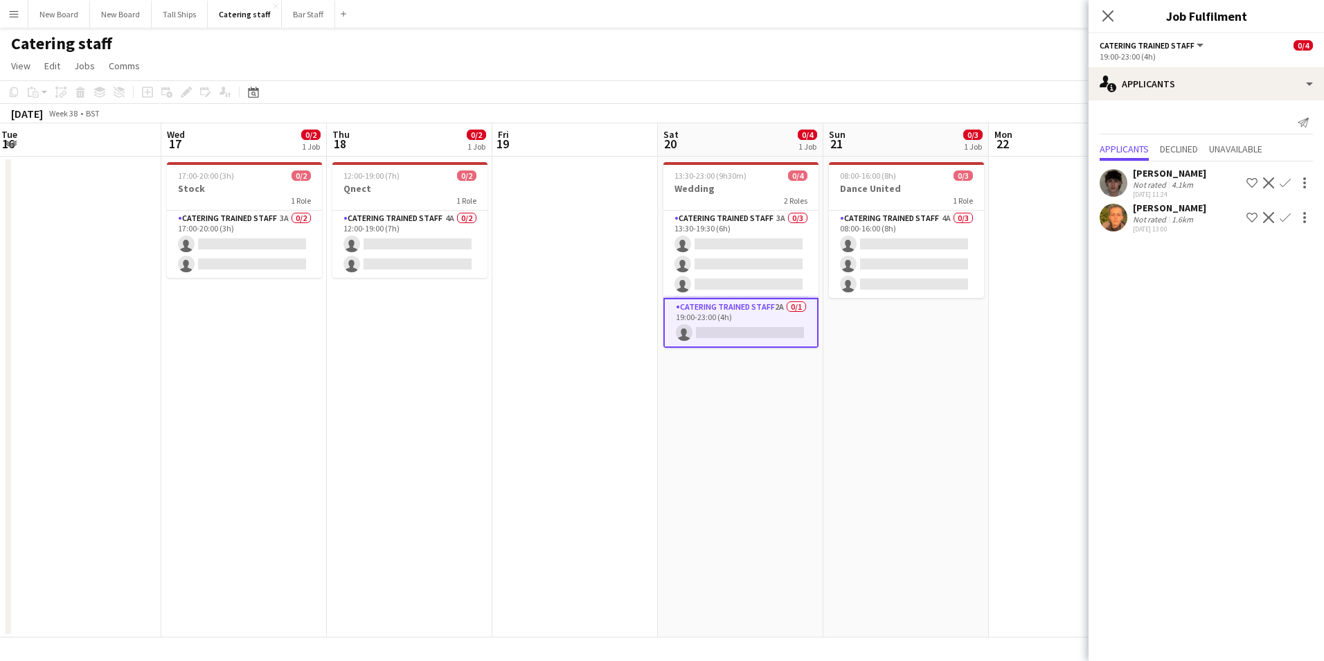
drag, startPoint x: 866, startPoint y: 386, endPoint x: 596, endPoint y: 353, distance: 272.7
click at [595, 357] on app-calendar-viewport "Sat 13 0/20 1 Job Sun 14 Mon 15 Tue 16 Wed 17 0/2 1 Job Thu 18 0/2 1 Job Fri 19…" at bounding box center [662, 380] width 1324 height 514
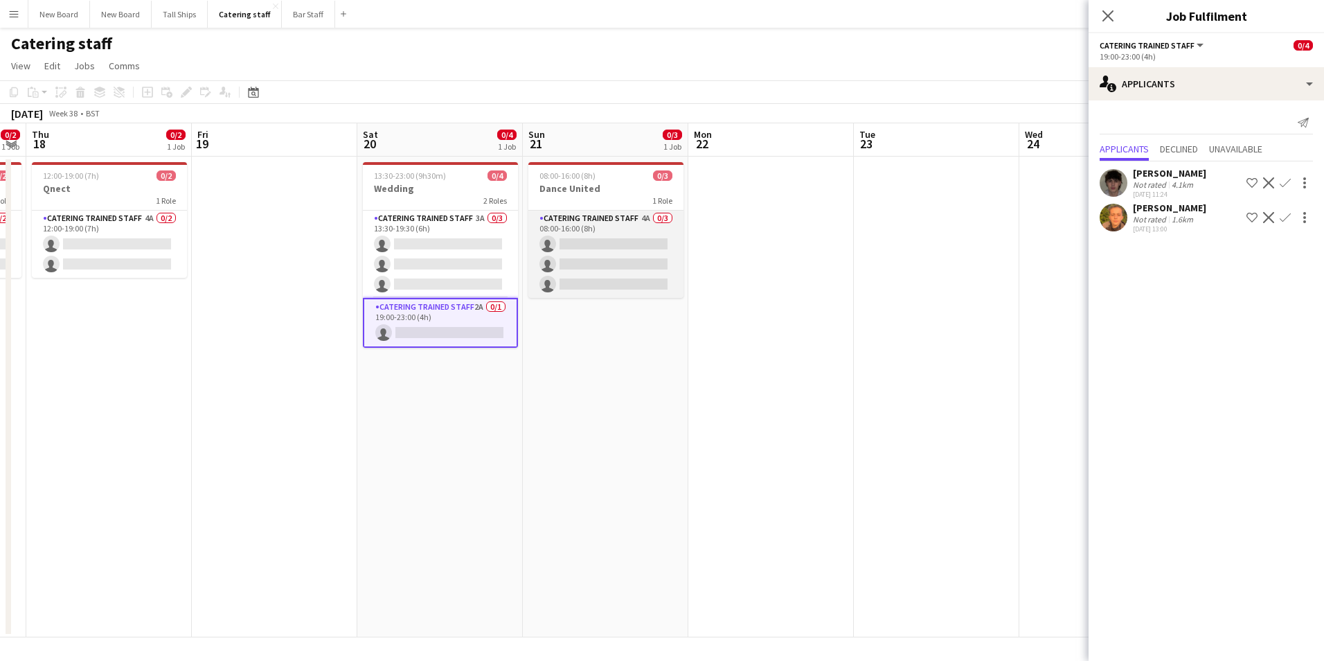
click at [579, 239] on app-card-role "Catering trained staff 4A 0/3 08:00-16:00 (8h) single-neutral-actions single-ne…" at bounding box center [605, 254] width 155 height 87
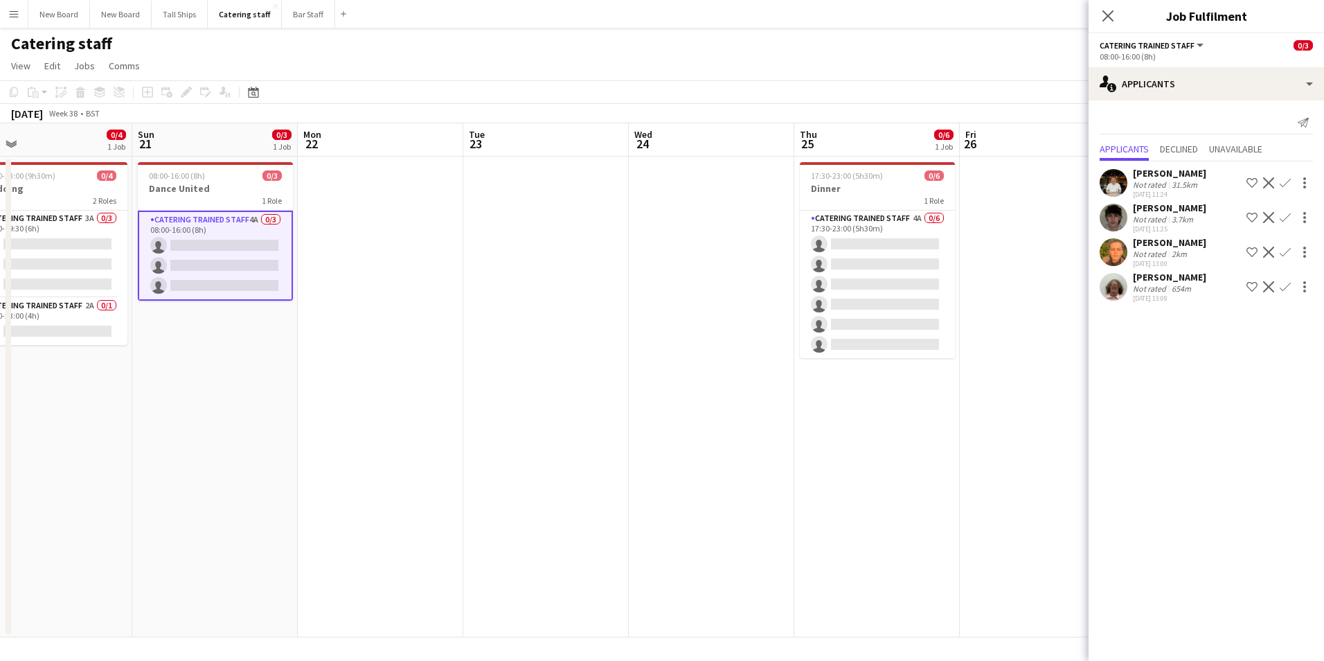
scroll to position [0, 530]
drag, startPoint x: 648, startPoint y: 416, endPoint x: 578, endPoint y: 409, distance: 71.0
click at [571, 415] on app-calendar-viewport "Wed 17 0/2 1 Job Thu 18 0/2 1 Job Fri 19 Sat 20 0/4 1 Job Sun 21 0/3 1 Job Mon …" at bounding box center [662, 380] width 1324 height 514
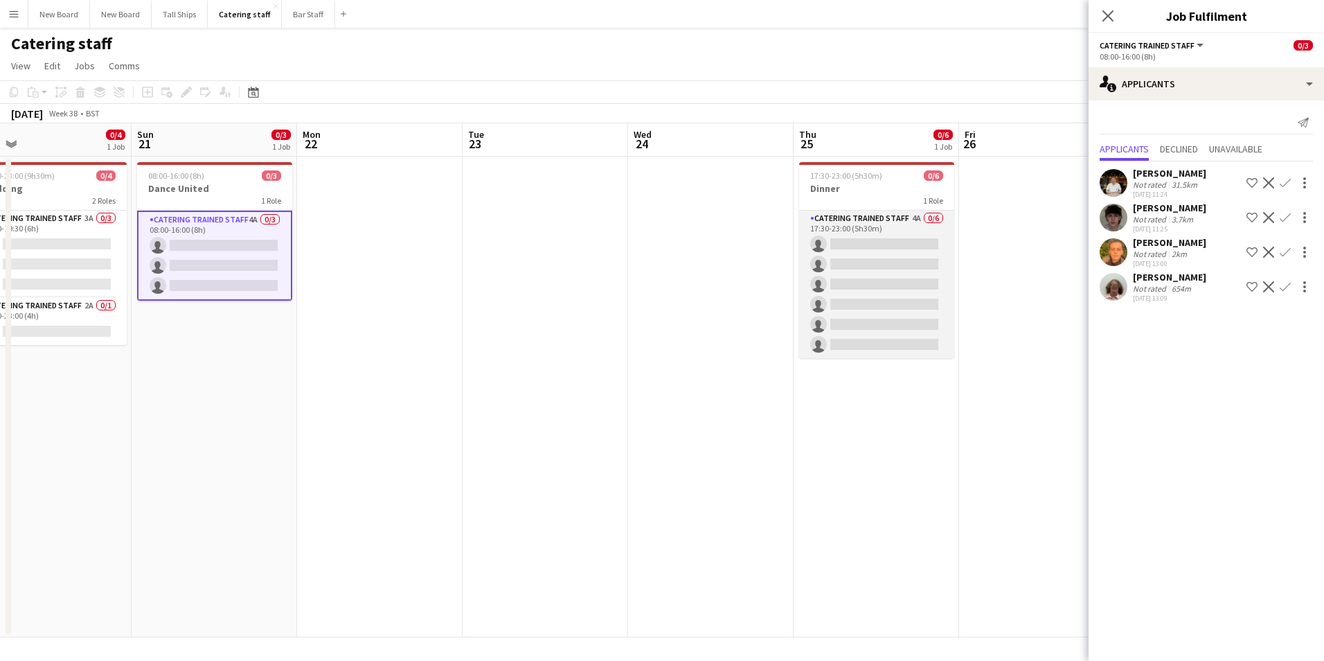
click at [865, 248] on app-card-role "Catering trained staff 4A 0/6 17:30-23:00 (5h30m) single-neutral-actions single…" at bounding box center [876, 284] width 155 height 147
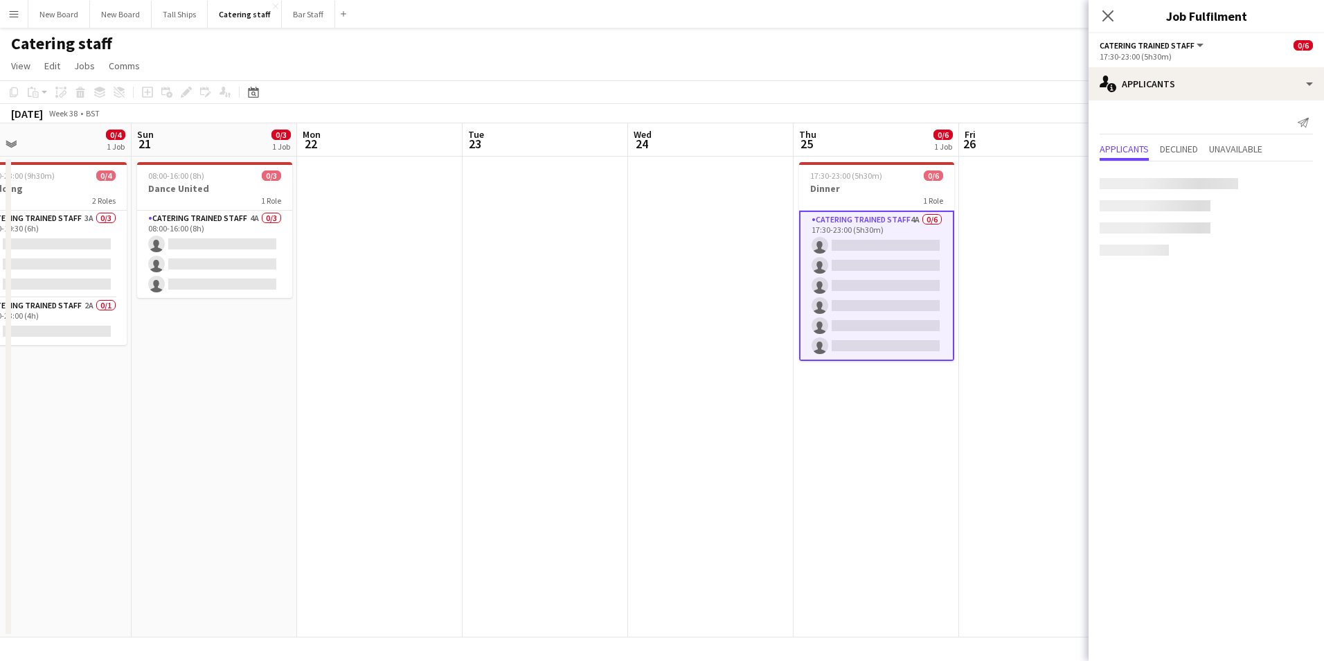
scroll to position [0, 530]
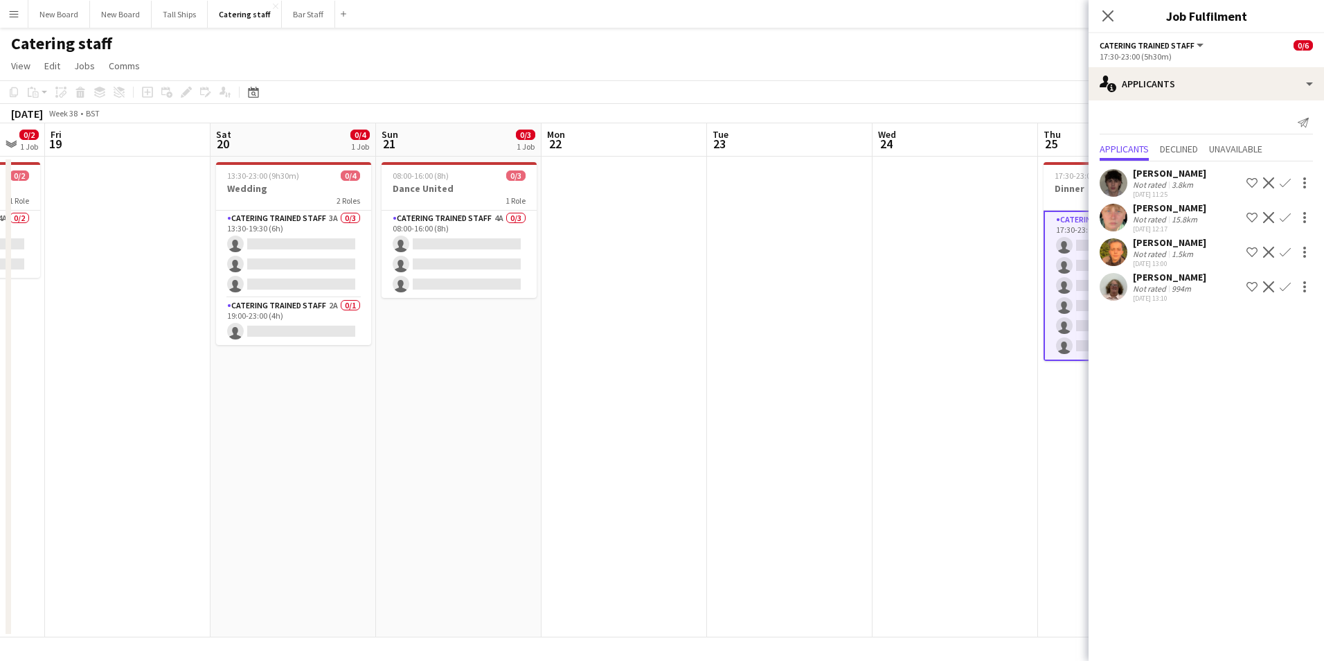
drag, startPoint x: 498, startPoint y: 326, endPoint x: 1053, endPoint y: 409, distance: 560.7
click at [1058, 411] on app-calendar-viewport "Wed 17 0/2 1 Job Thu 18 0/2 1 Job Fri 19 Sat 20 0/4 1 Job Sun 21 0/3 1 Job Mon …" at bounding box center [662, 380] width 1324 height 514
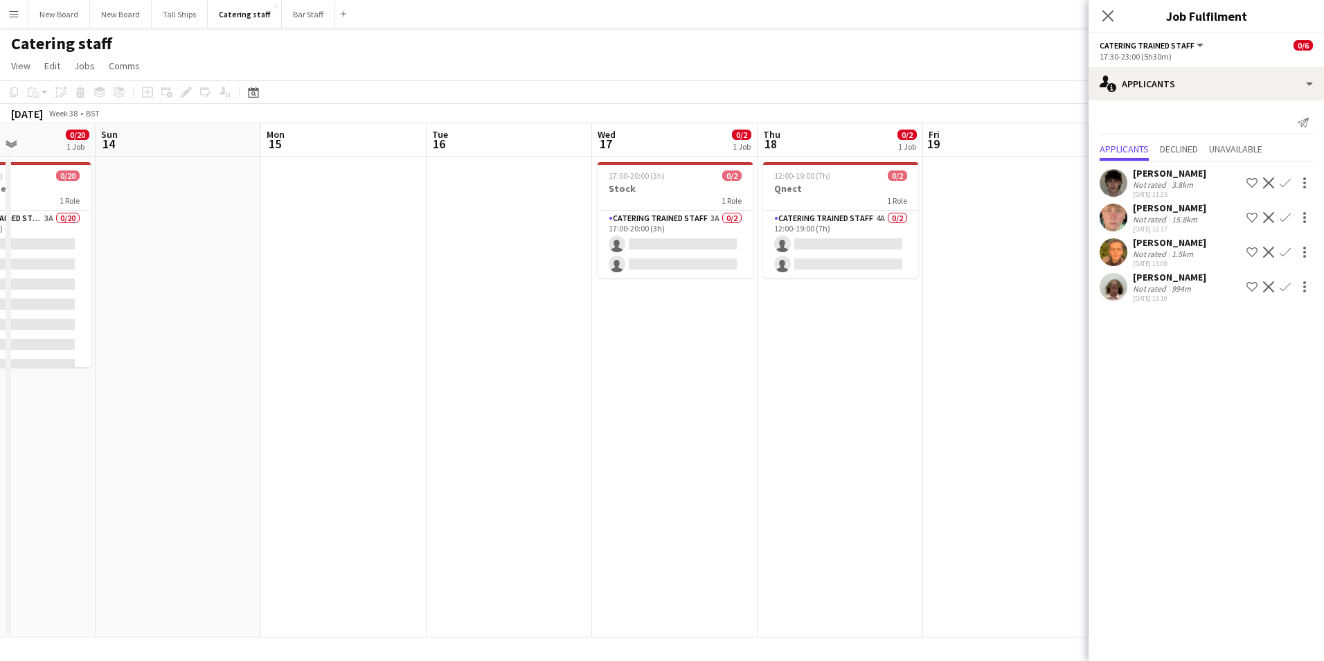
scroll to position [0, 310]
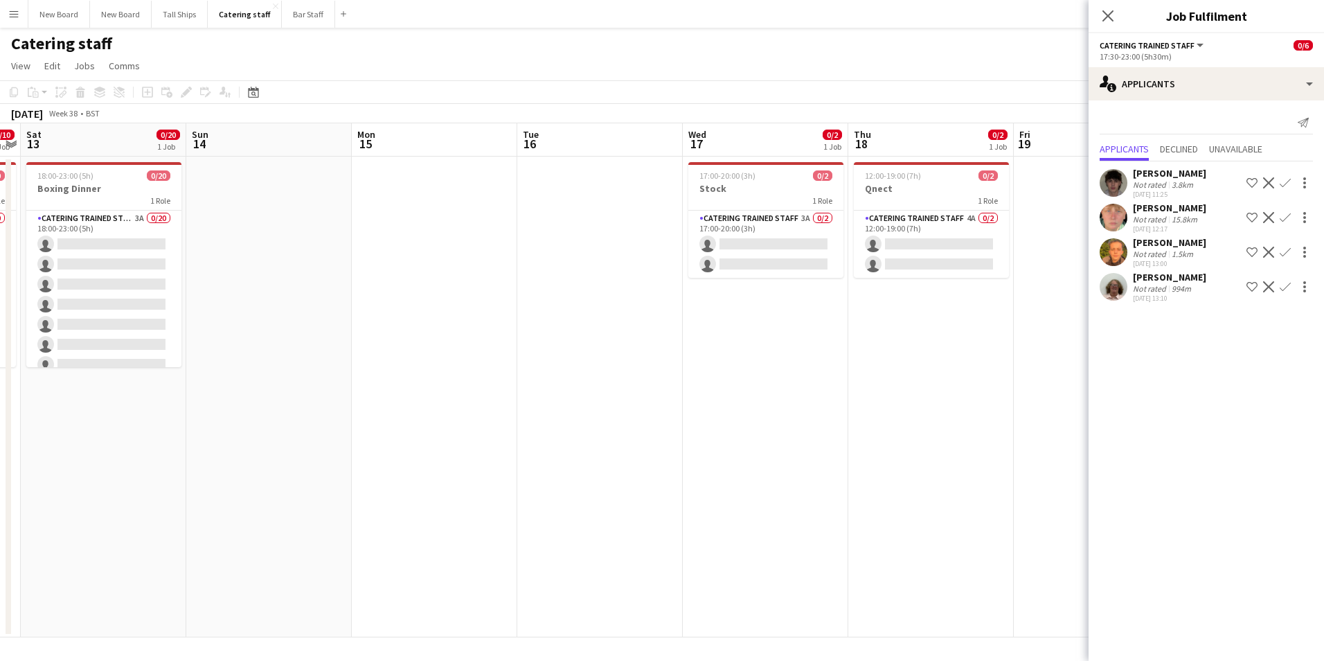
drag, startPoint x: 408, startPoint y: 379, endPoint x: 1249, endPoint y: 447, distance: 844.1
click at [1248, 447] on body "Menu Boards Boards Boards All jobs Status Workforce Workforce My Workforce Recr…" at bounding box center [662, 330] width 1324 height 661
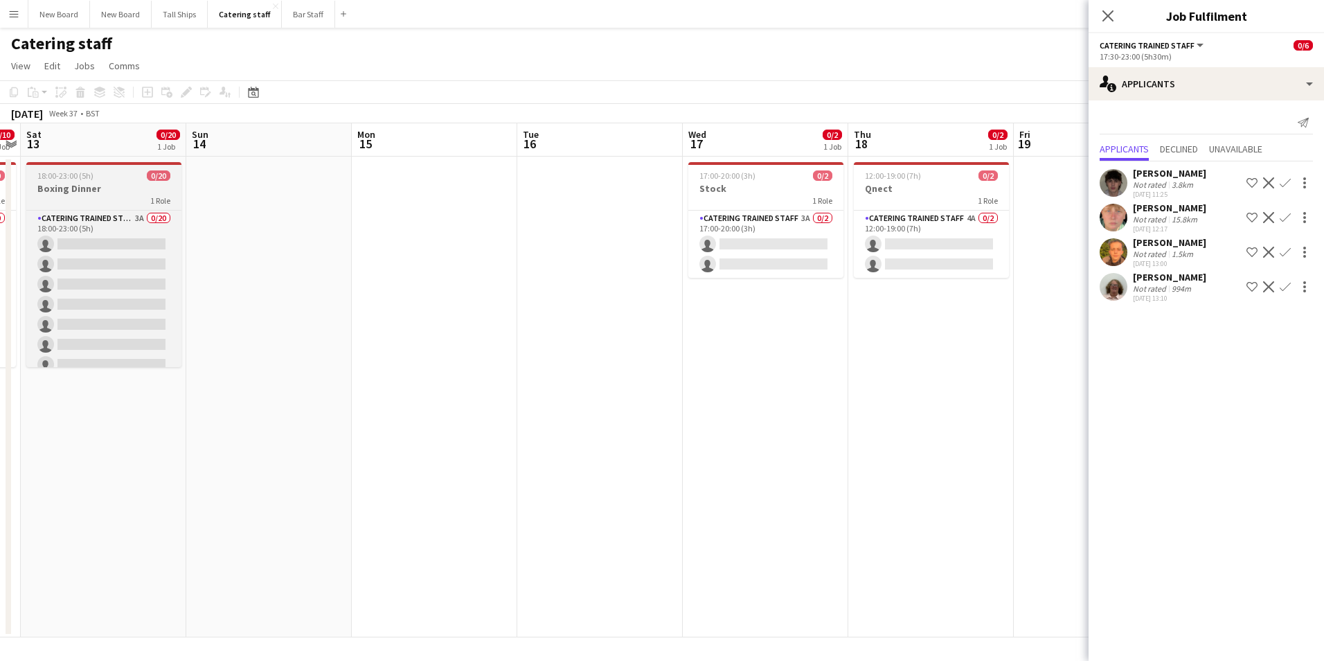
drag, startPoint x: 69, startPoint y: 188, endPoint x: 80, endPoint y: 186, distance: 11.2
click at [71, 187] on h3 "Boxing Dinner" at bounding box center [103, 188] width 155 height 12
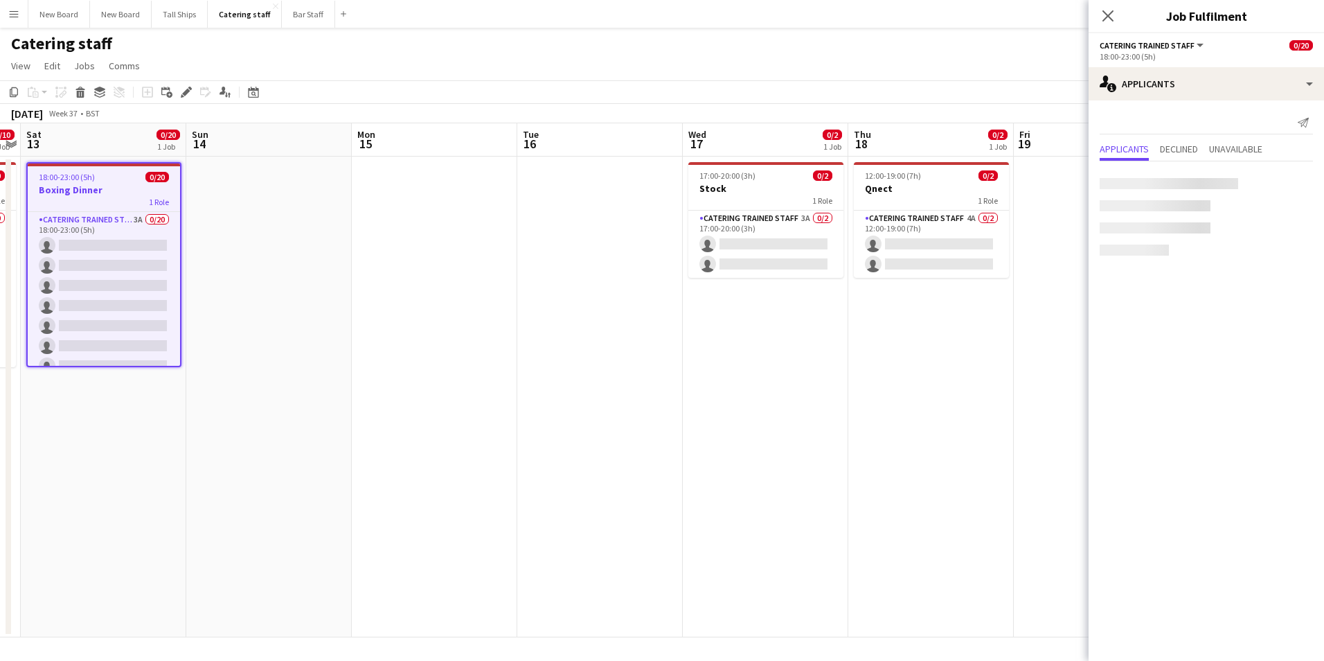
scroll to position [0, 308]
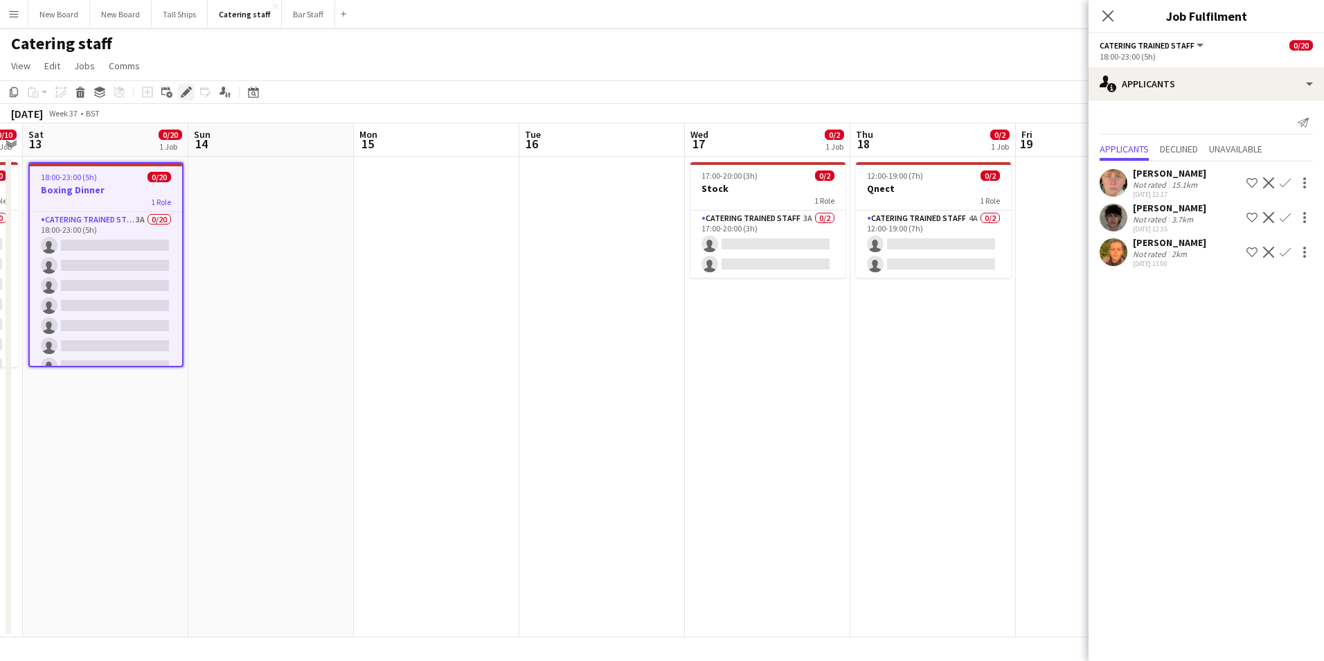
click at [185, 94] on icon at bounding box center [186, 93] width 8 height 8
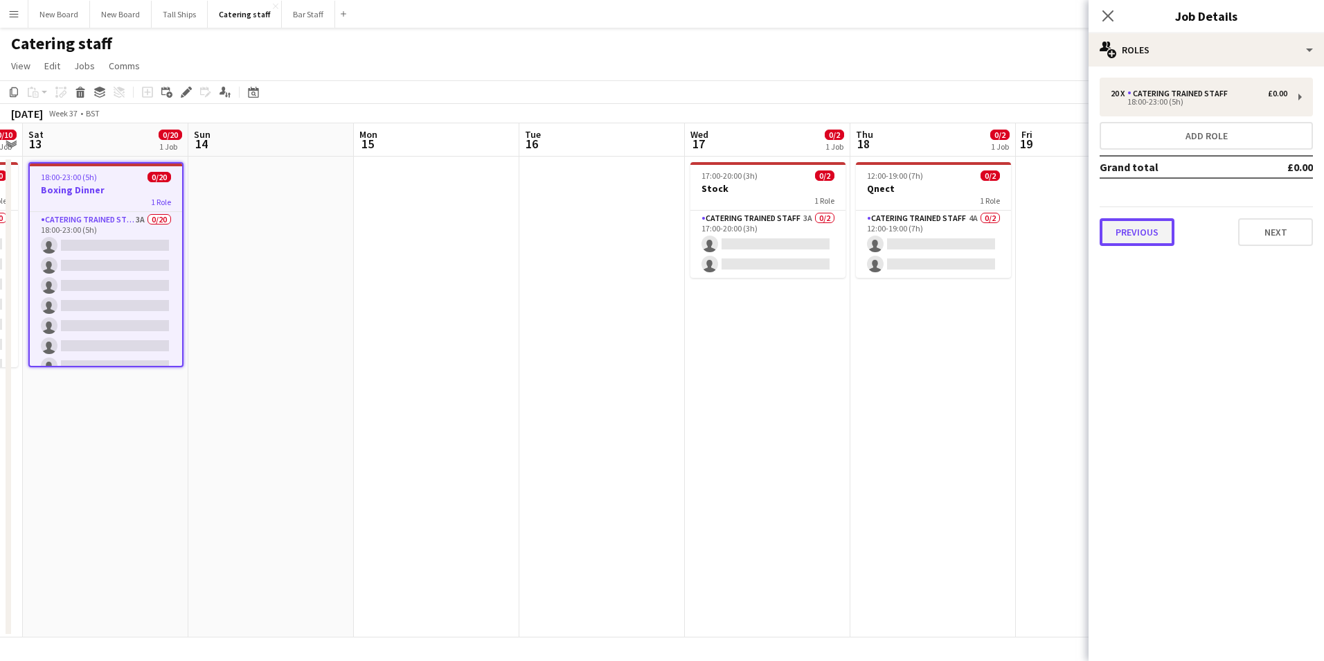
click at [1128, 230] on button "Previous" at bounding box center [1137, 232] width 75 height 28
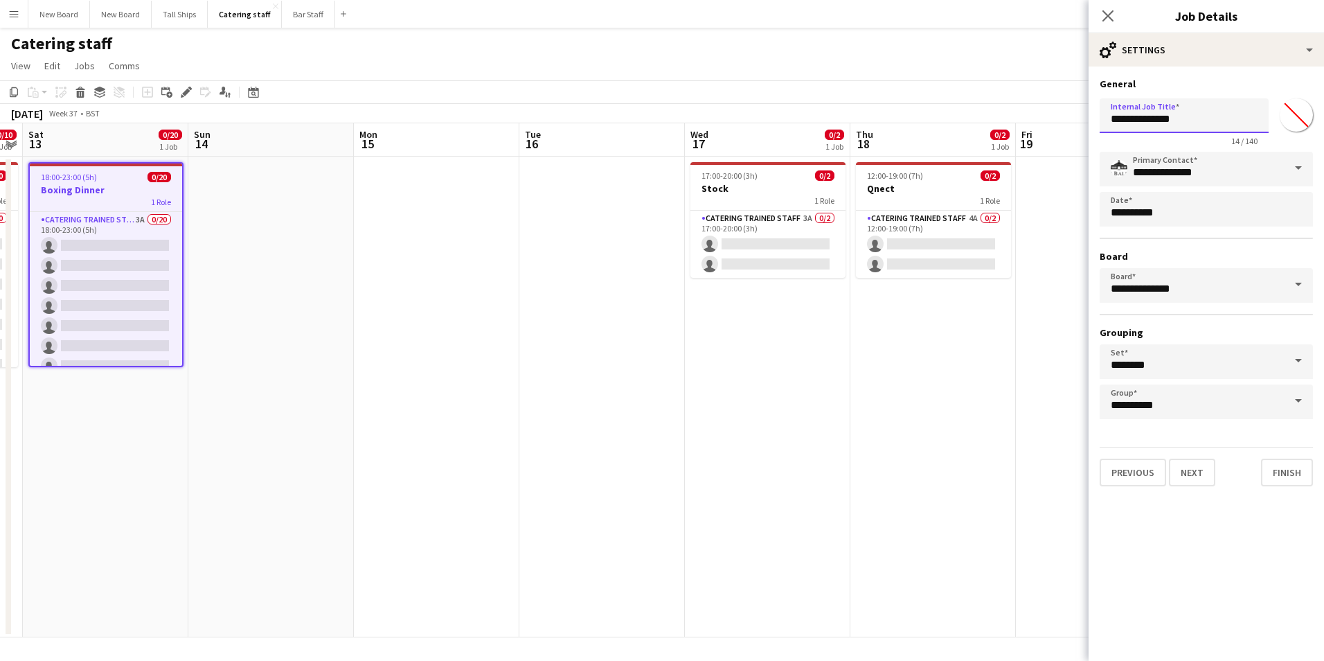
drag, startPoint x: 1141, startPoint y: 123, endPoint x: 1008, endPoint y: 123, distance: 133.0
click at [1009, 123] on body "Menu Boards Boards Boards All jobs Status Workforce Workforce My Workforce Recr…" at bounding box center [662, 330] width 1324 height 661
type input "******"
click at [1286, 482] on button "Finish" at bounding box center [1287, 472] width 52 height 28
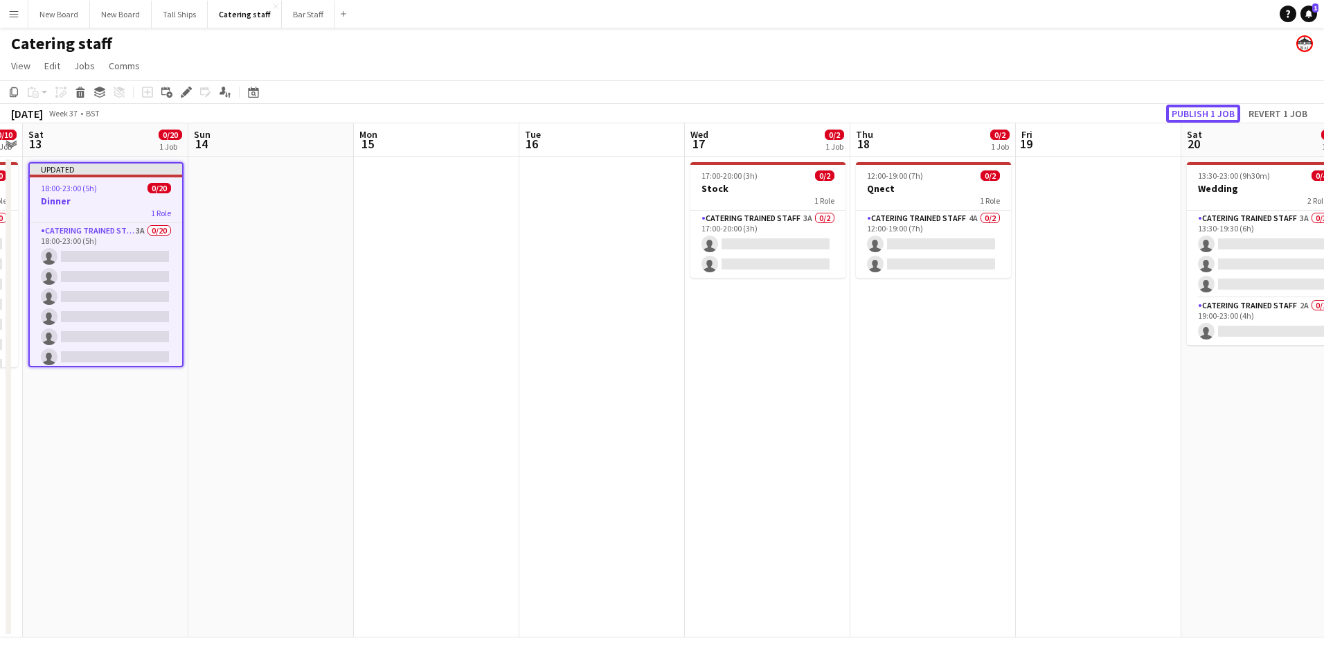
drag, startPoint x: 1195, startPoint y: 115, endPoint x: 1197, endPoint y: 140, distance: 25.0
click at [1196, 115] on button "Publish 1 job" at bounding box center [1203, 114] width 74 height 18
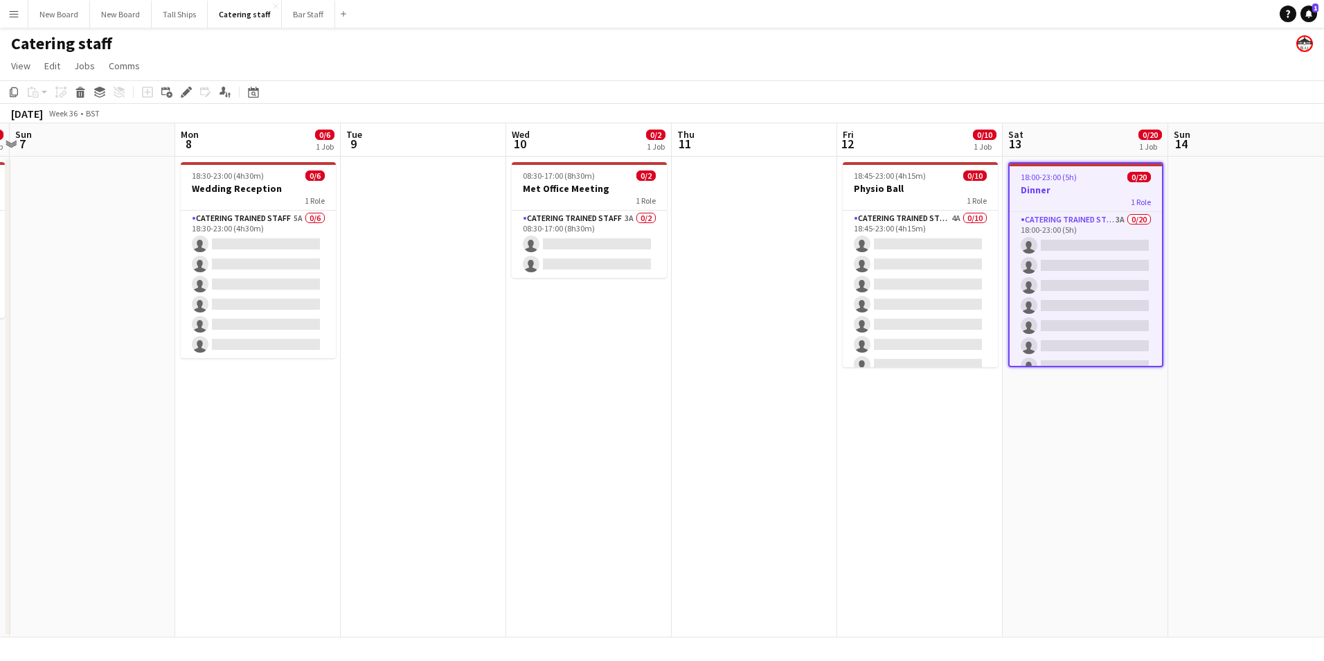
scroll to position [0, 328]
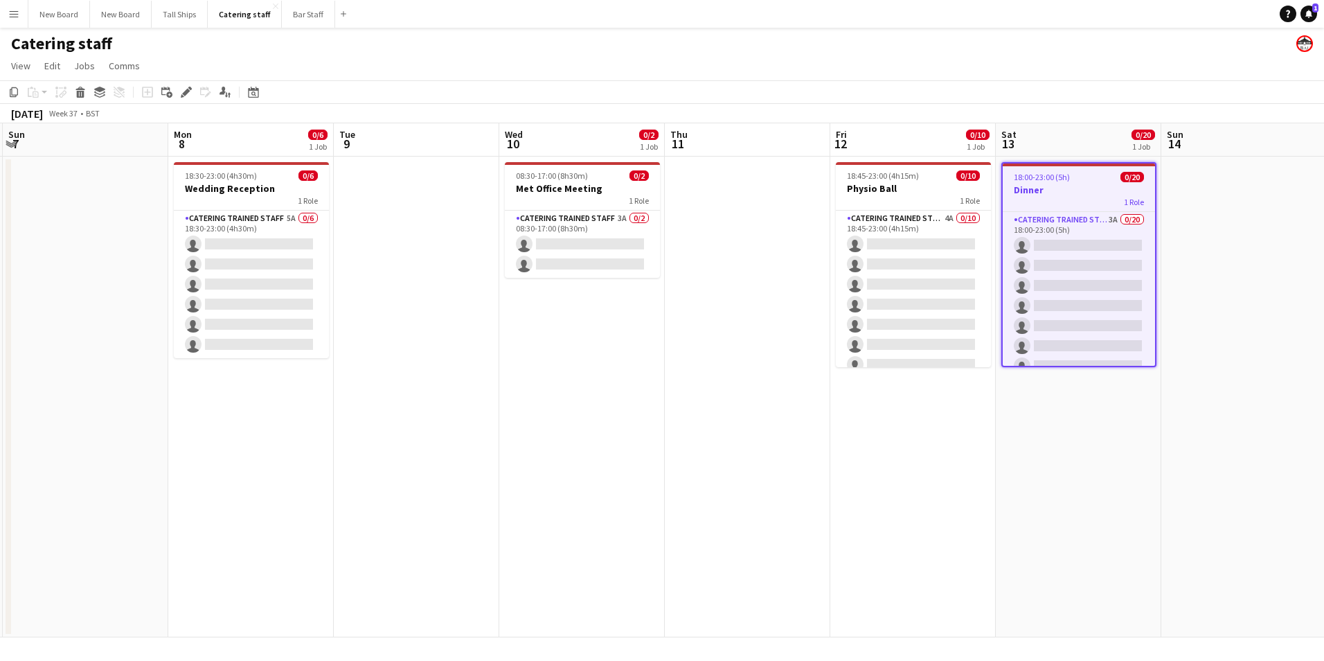
drag, startPoint x: 235, startPoint y: 448, endPoint x: 1208, endPoint y: 537, distance: 976.9
click at [1208, 537] on app-calendar-viewport "Fri 5 Sat 6 0/4 1 Job Sun 7 Mon 8 0/6 1 Job Tue 9 Wed 10 0/2 1 Job Thu 11 Fri 1…" at bounding box center [662, 380] width 1324 height 514
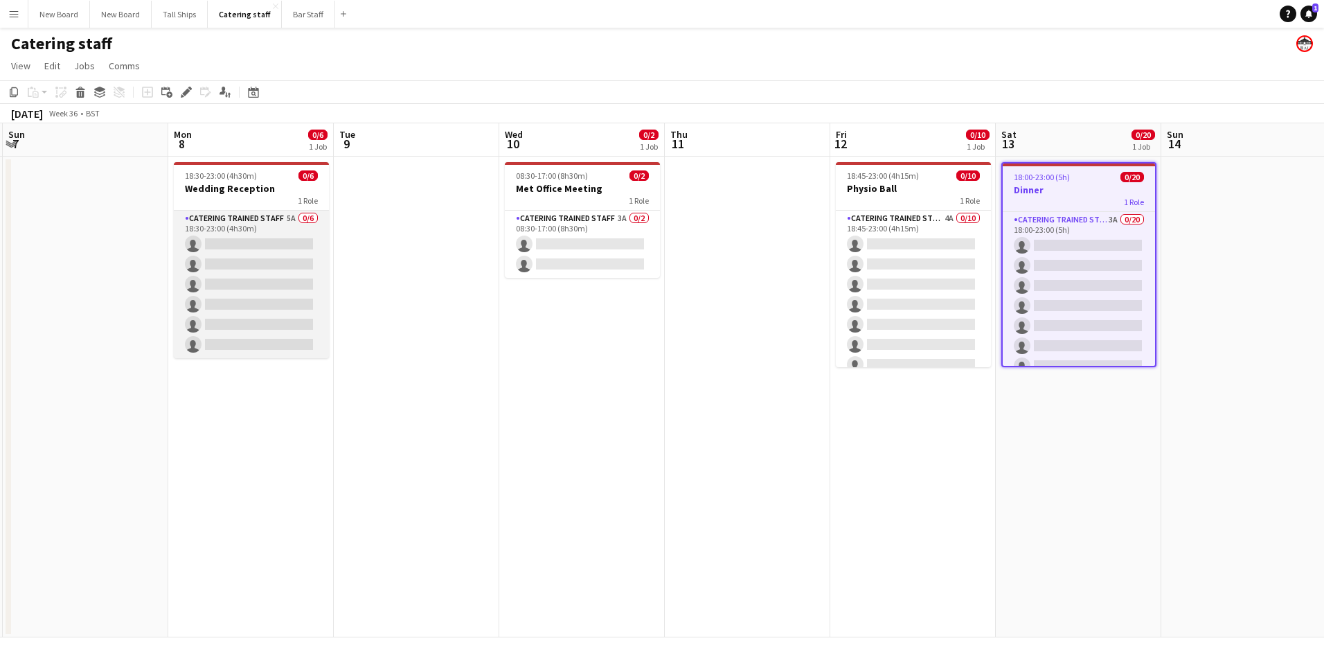
click at [269, 245] on app-card-role "Catering trained staff 5A 0/6 18:30-23:00 (4h30m) single-neutral-actions single…" at bounding box center [251, 284] width 155 height 147
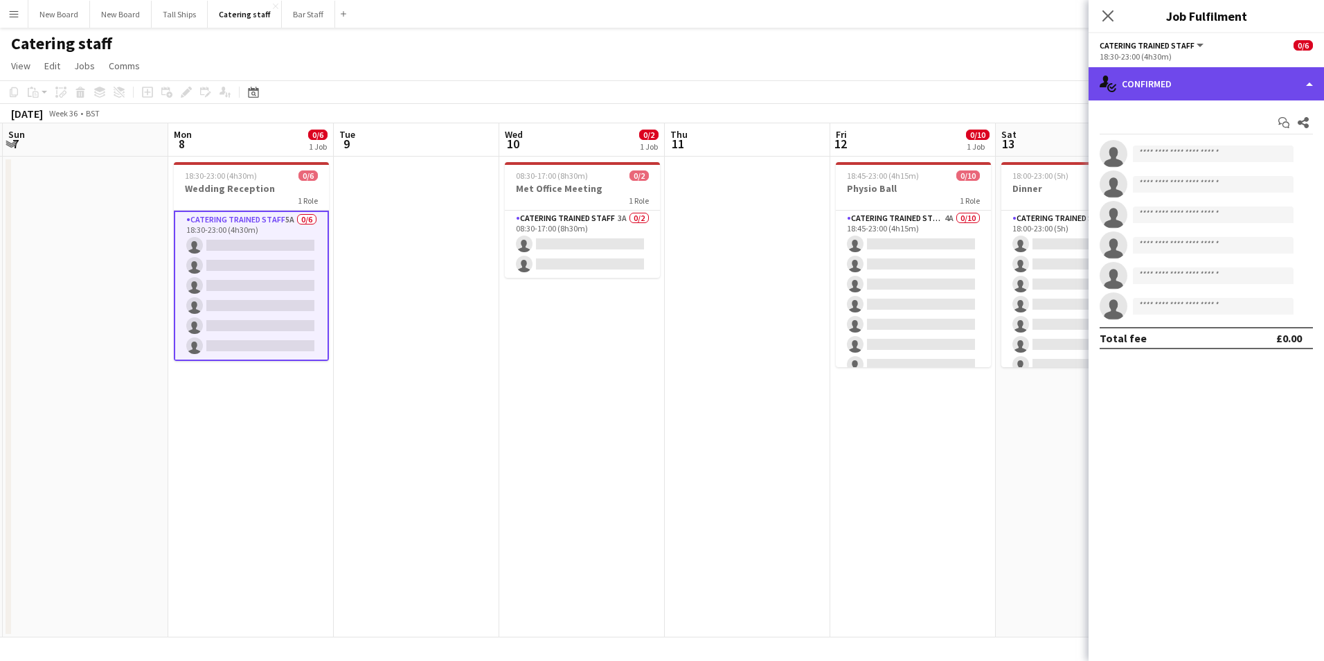
click at [1217, 84] on div "single-neutral-actions-check-2 Confirmed" at bounding box center [1206, 83] width 235 height 33
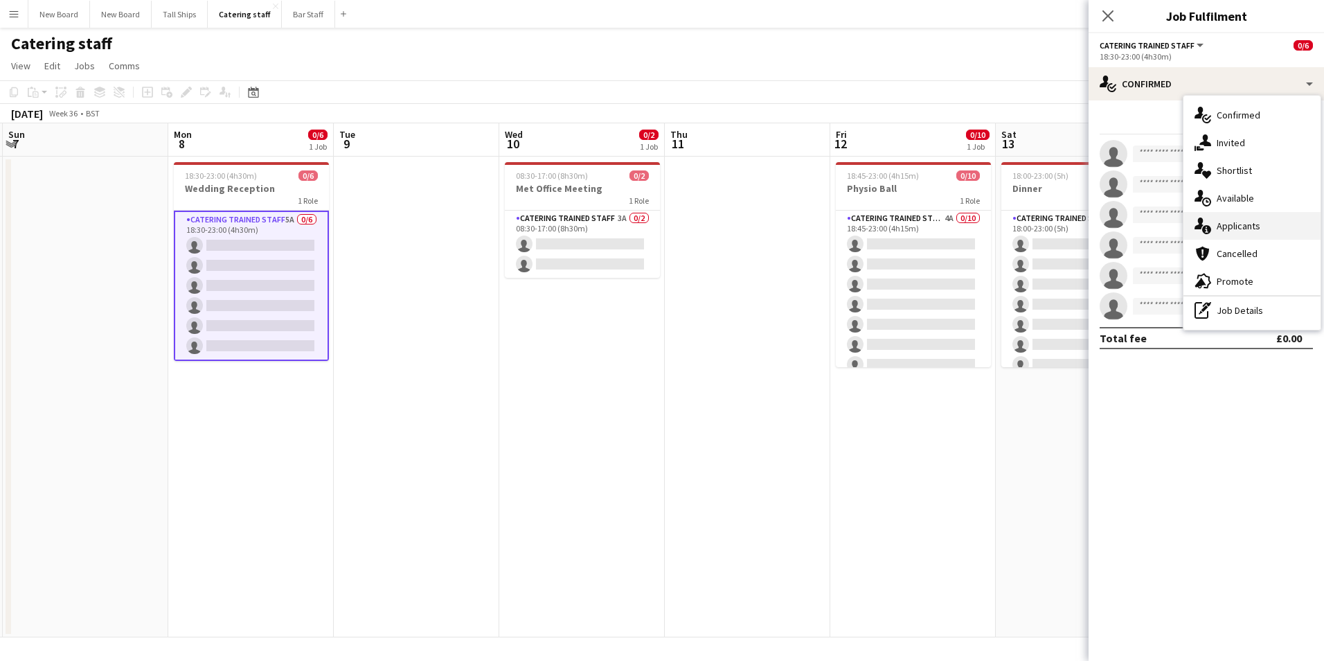
click at [1236, 224] on div "single-neutral-actions-information Applicants" at bounding box center [1251, 226] width 137 height 28
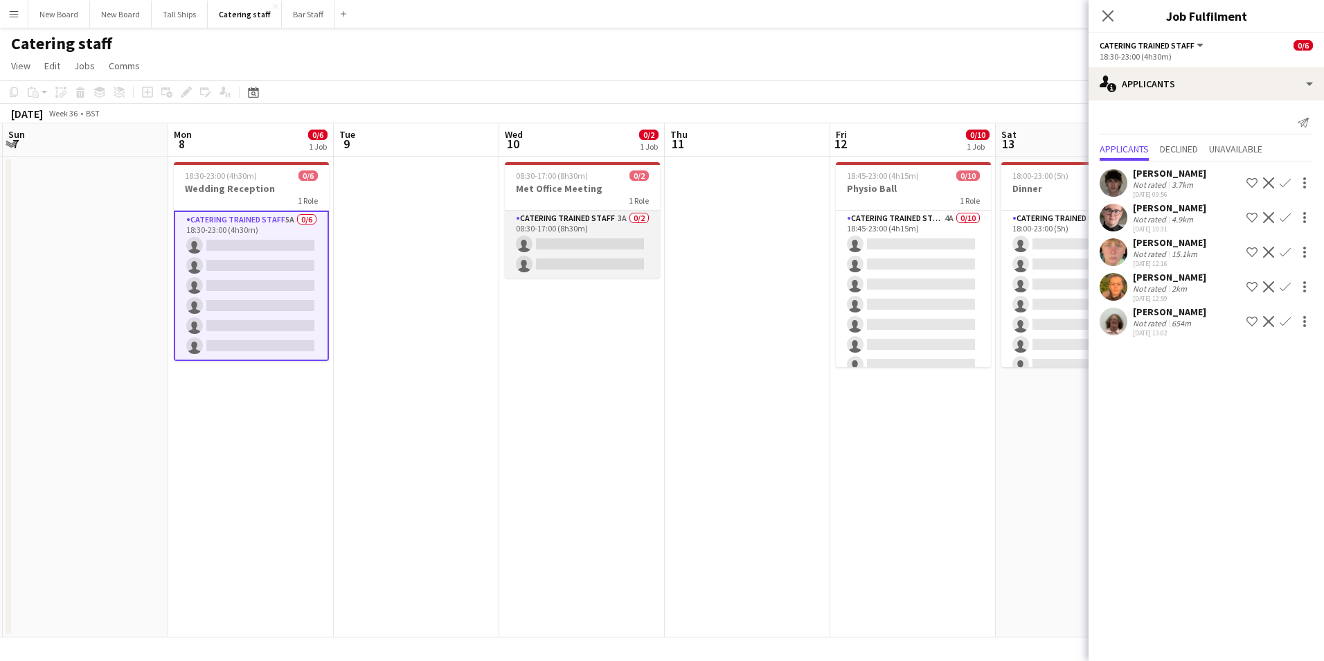
click at [603, 241] on app-card-role "Catering trained staff 3A 0/2 08:30-17:00 (8h30m) single-neutral-actions single…" at bounding box center [582, 244] width 155 height 67
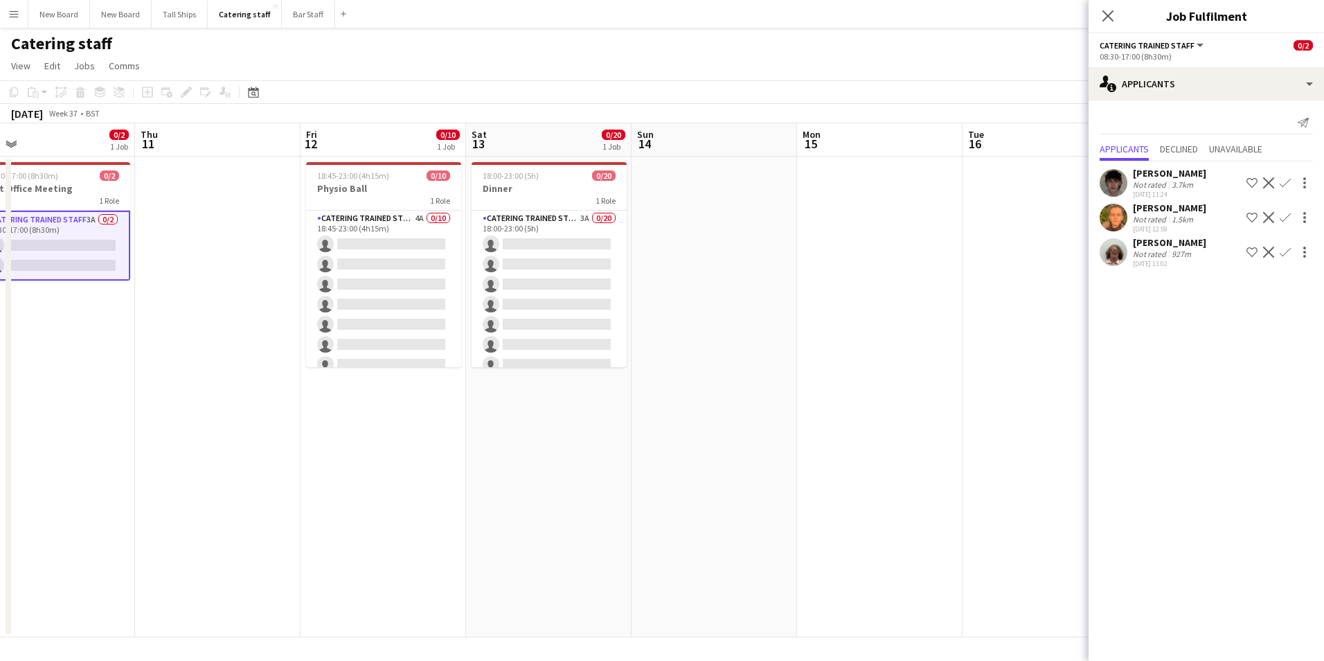
scroll to position [0, 463]
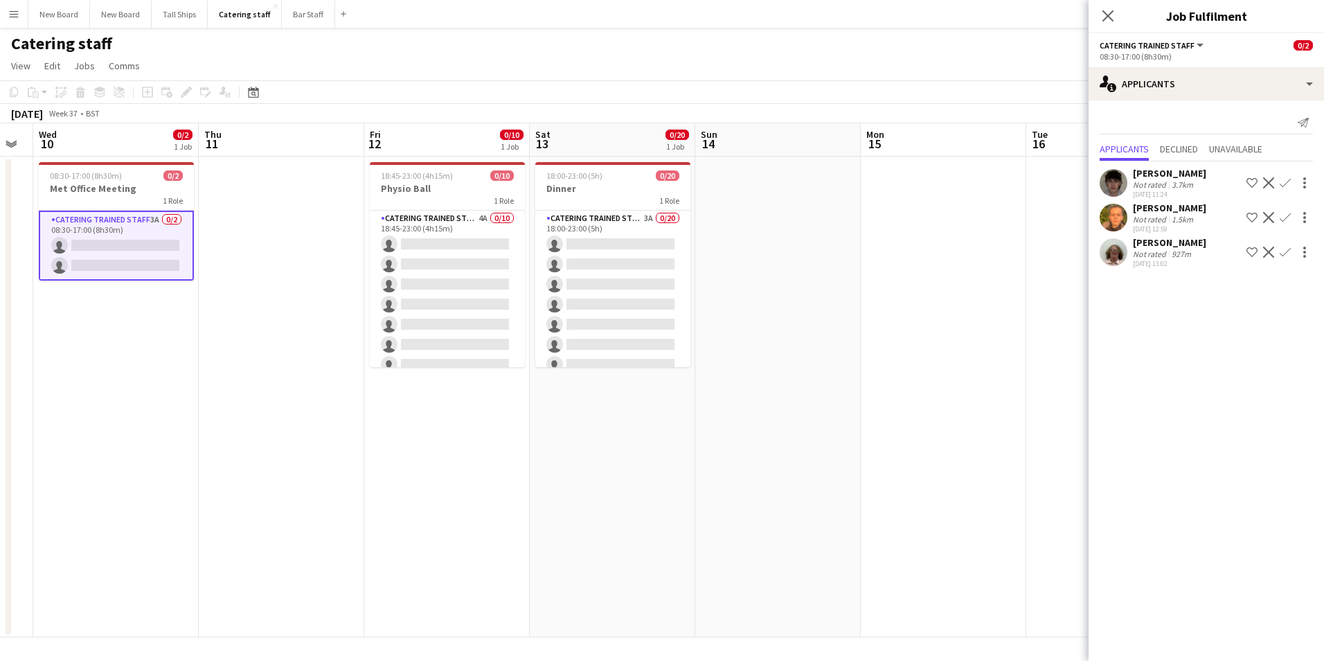
drag, startPoint x: 746, startPoint y: 352, endPoint x: 280, endPoint y: 262, distance: 474.5
click at [280, 264] on app-calendar-viewport "Sun 7 Mon 8 0/6 1 Job Tue 9 Wed 10 0/2 1 Job Thu 11 Fri 12 0/10 1 Job Sat 13 0/…" at bounding box center [662, 380] width 1324 height 514
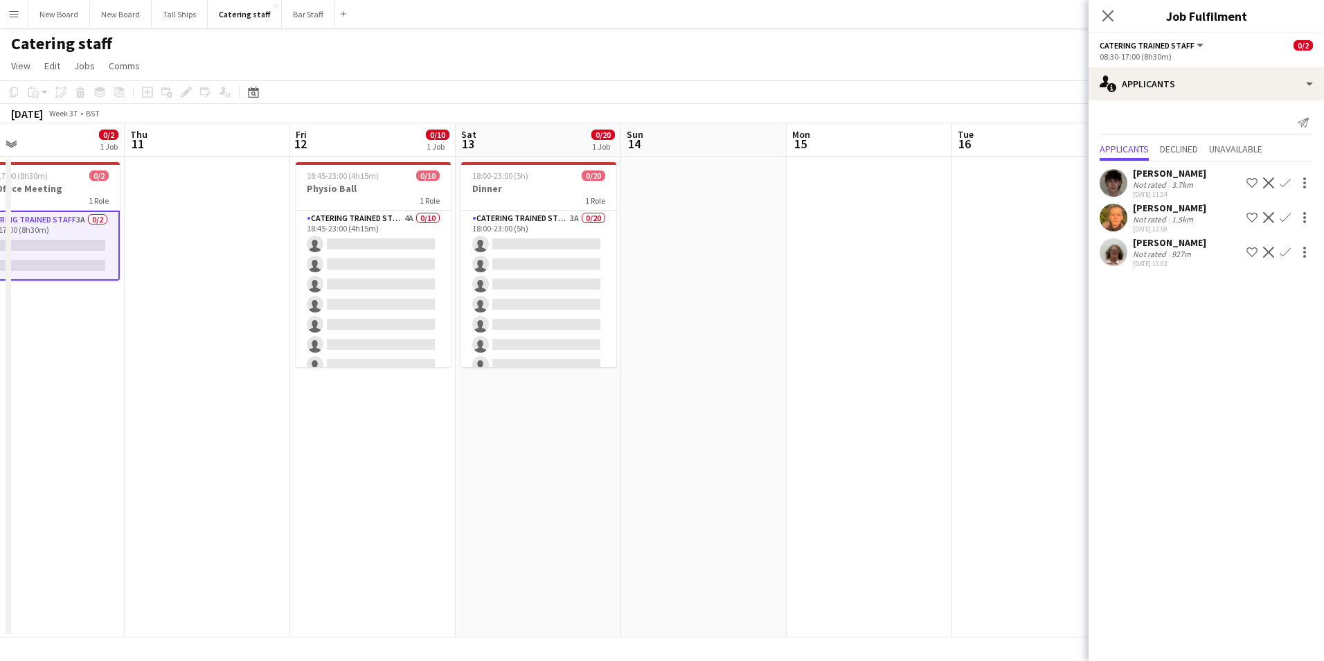
drag, startPoint x: 963, startPoint y: 379, endPoint x: 479, endPoint y: 336, distance: 485.2
click at [442, 349] on app-calendar-viewport "Sun 7 Mon 8 0/6 1 Job Tue 9 Wed 10 0/2 1 Job Thu 11 Fri 12 0/10 1 Job Sat 13 0/…" at bounding box center [662, 380] width 1324 height 514
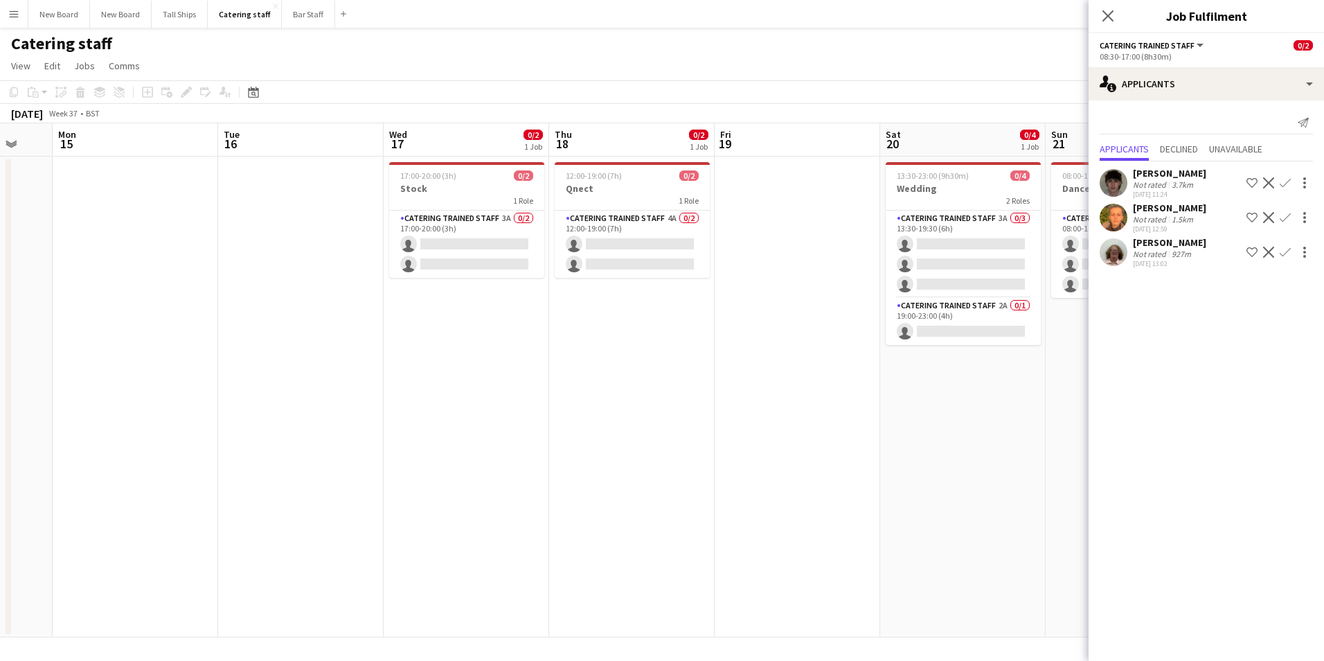
scroll to position [0, 429]
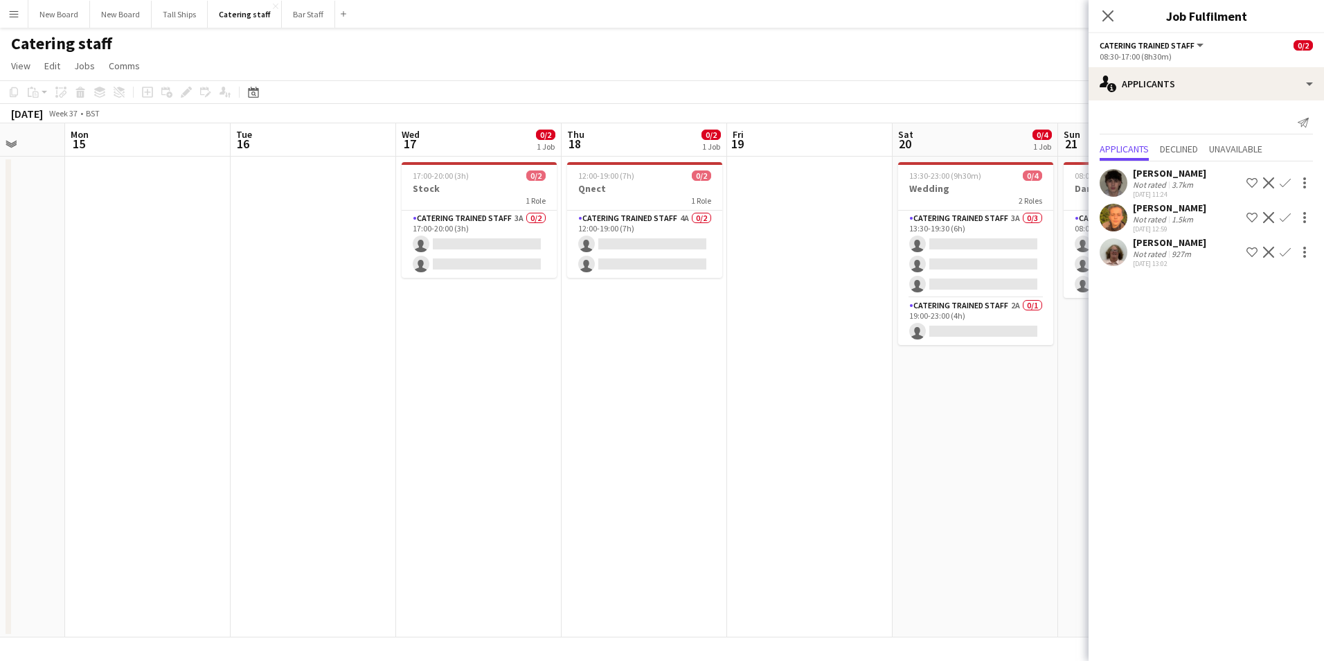
drag, startPoint x: 981, startPoint y: 379, endPoint x: 724, endPoint y: 338, distance: 260.2
click at [708, 359] on app-calendar-viewport "Fri 12 0/10 1 Job Sat 13 0/20 1 Job Sun 14 Mon 15 Tue 16 Wed 17 0/2 1 Job Thu 1…" at bounding box center [662, 380] width 1324 height 514
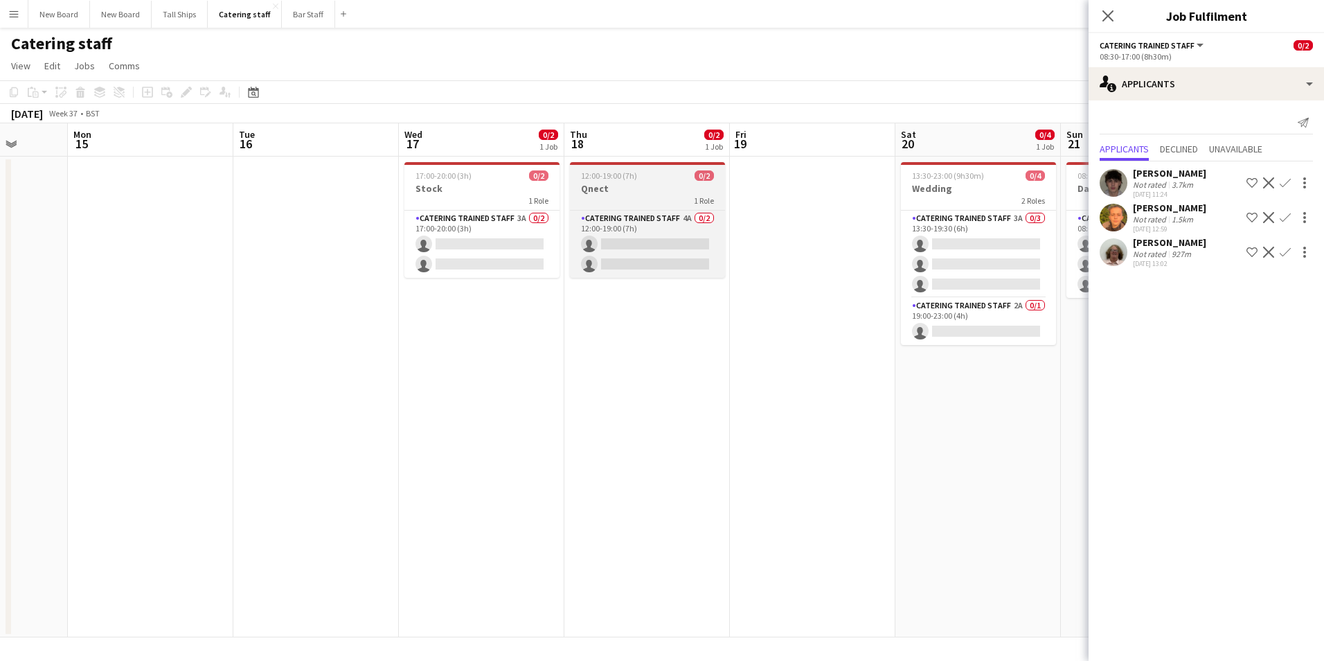
drag, startPoint x: 656, startPoint y: 197, endPoint x: 647, endPoint y: 200, distance: 9.4
click at [654, 197] on div "1 Role" at bounding box center [647, 200] width 155 height 11
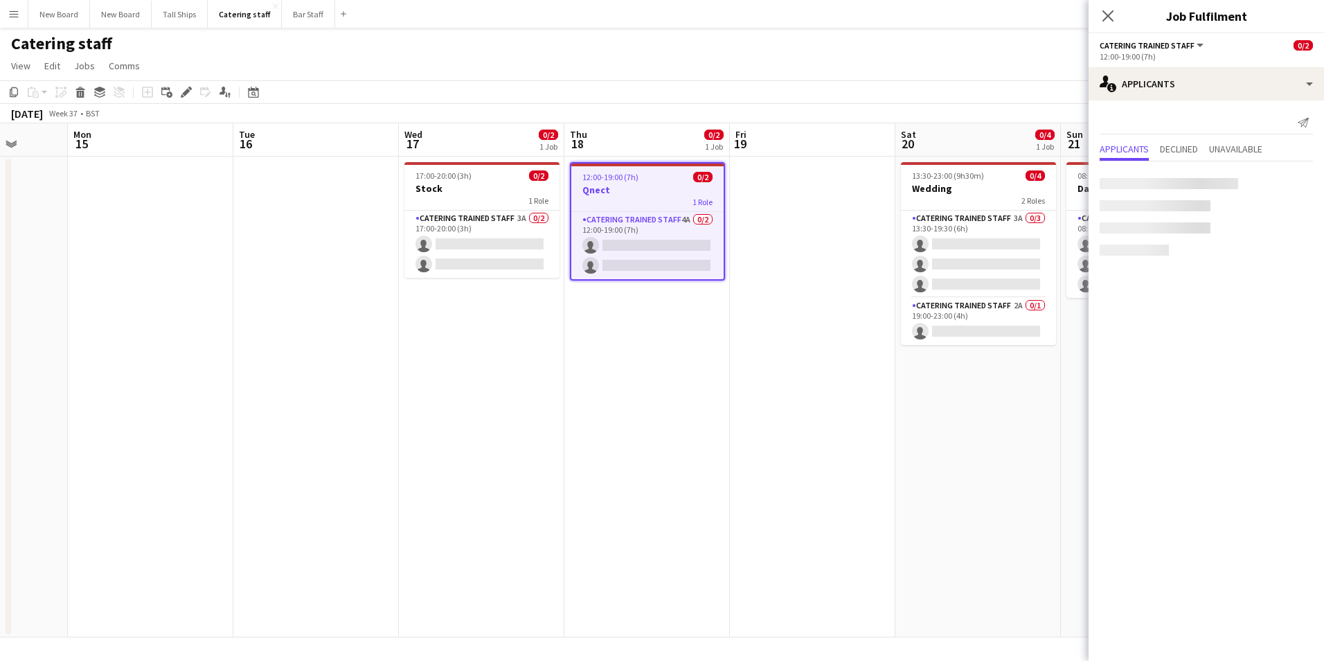
scroll to position [0, 430]
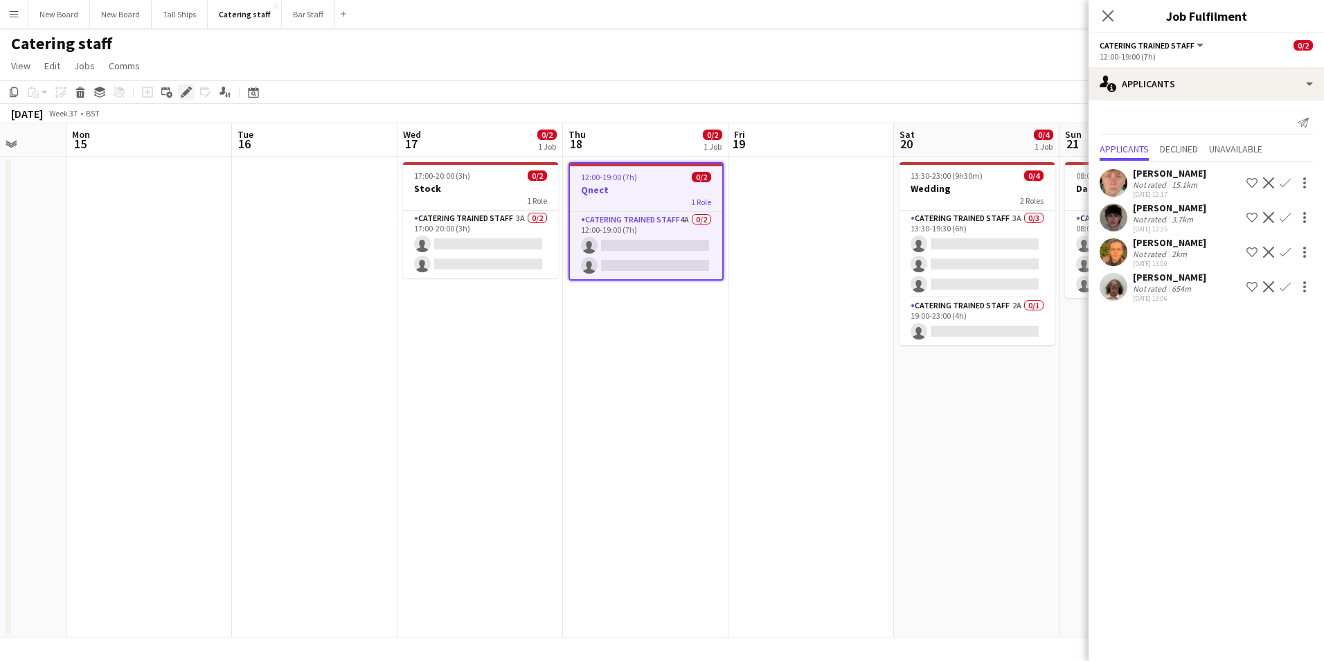
click at [188, 91] on icon "Edit" at bounding box center [186, 92] width 11 height 11
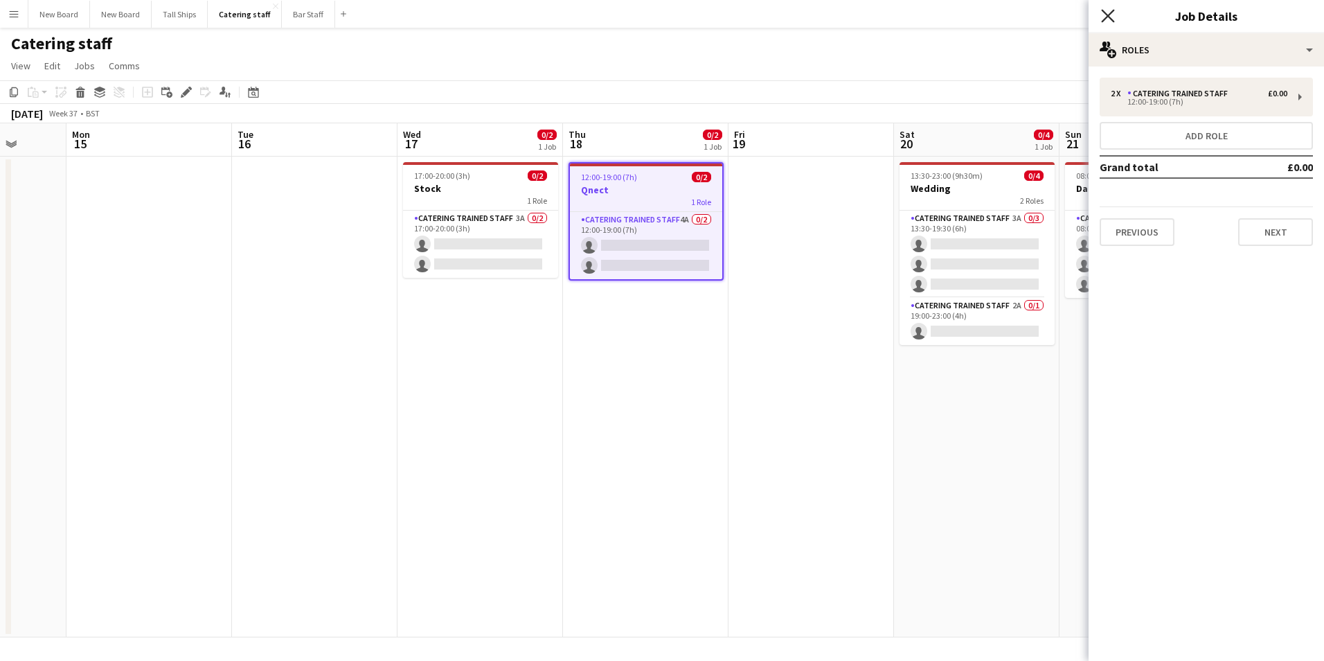
click at [1102, 20] on icon "Close pop-in" at bounding box center [1107, 15] width 13 height 13
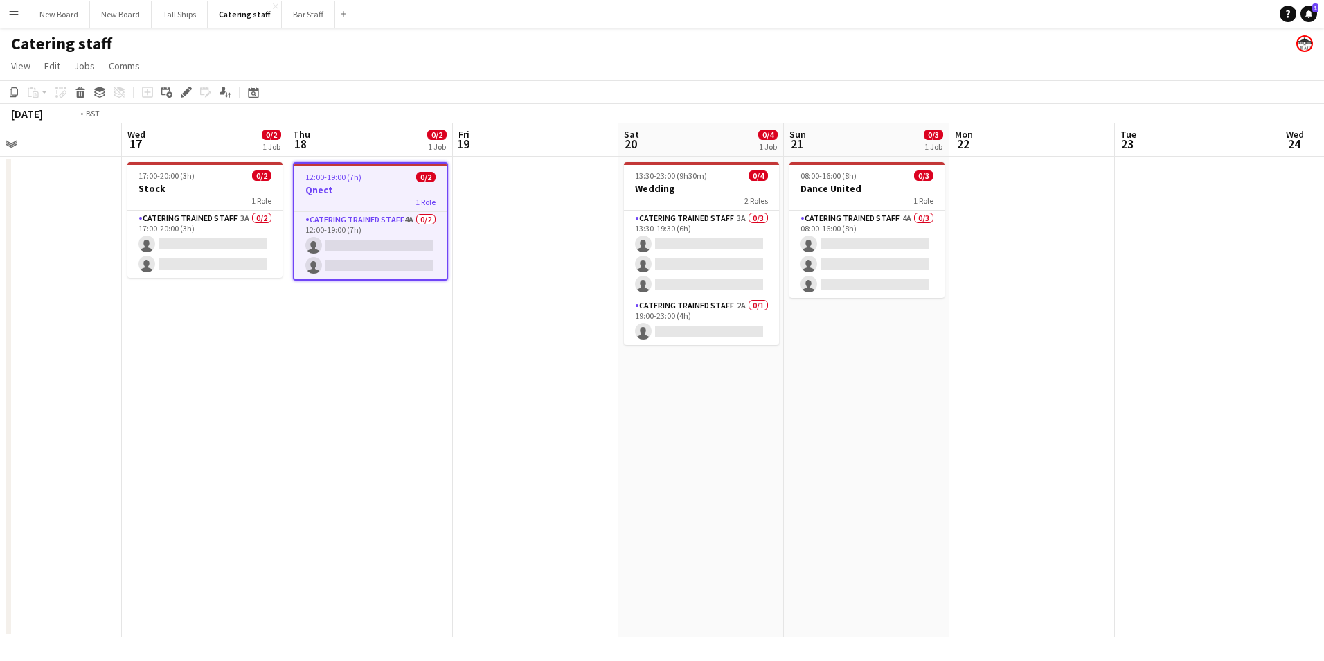
scroll to position [0, 331]
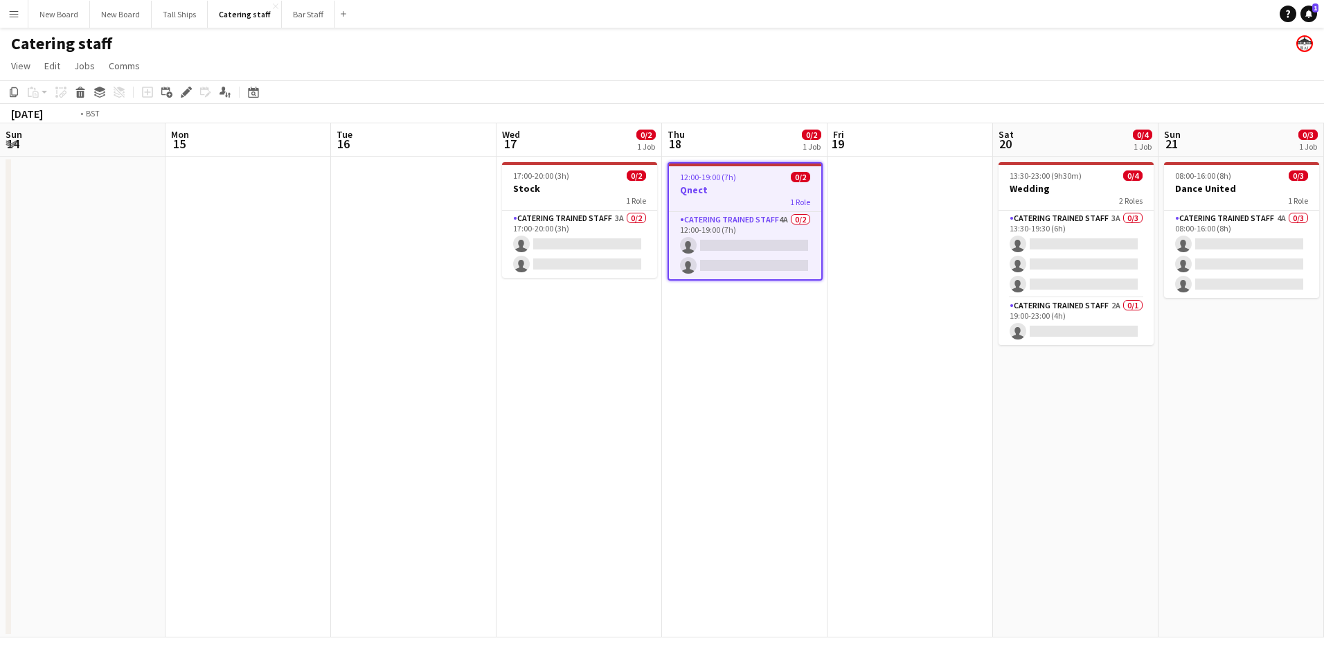
drag, startPoint x: 1186, startPoint y: 343, endPoint x: -3, endPoint y: 194, distance: 1198.3
click at [0, 194] on html "Menu Boards Boards Boards All jobs Status Workforce Workforce My Workforce Recr…" at bounding box center [662, 330] width 1324 height 661
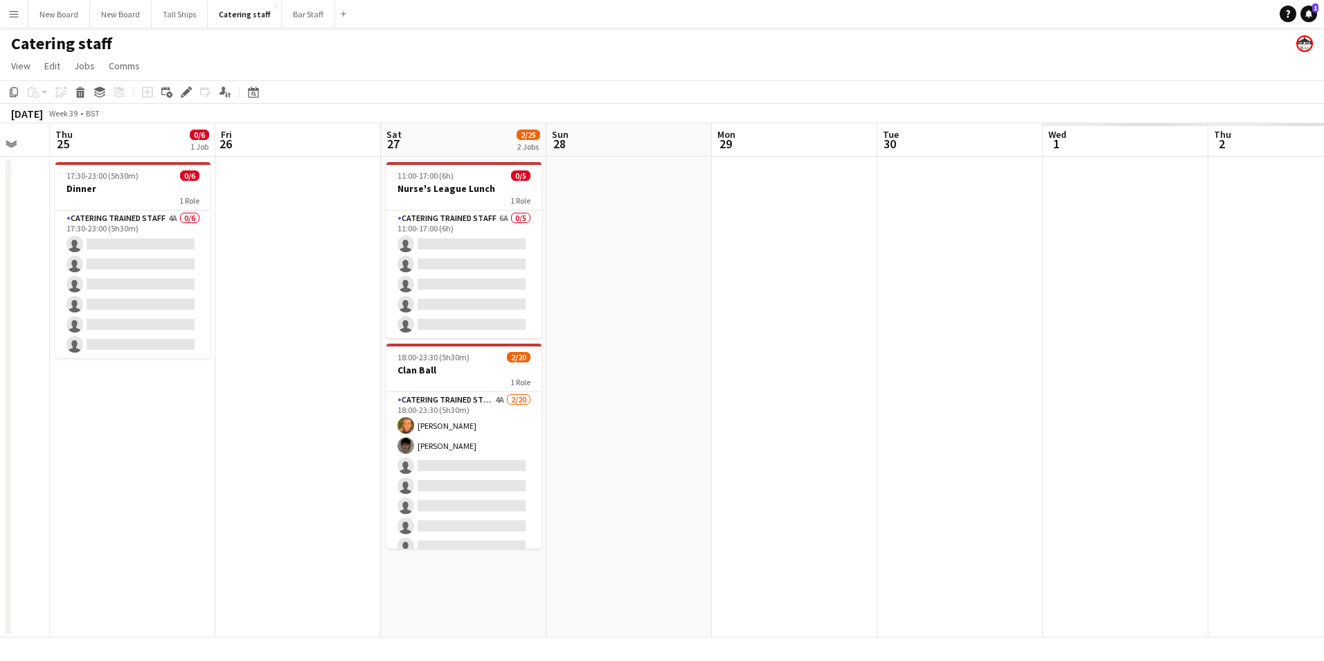
scroll to position [0, 415]
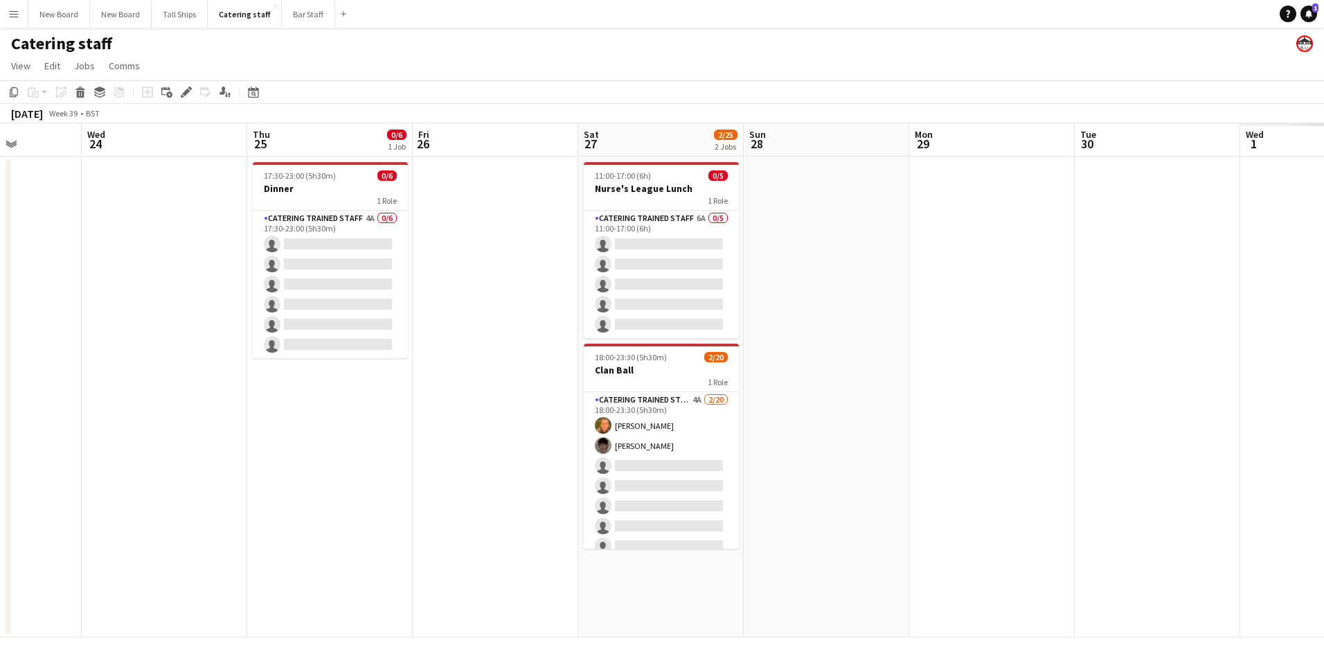
drag, startPoint x: 1114, startPoint y: 508, endPoint x: 9, endPoint y: 289, distance: 1126.7
click at [0, 293] on html "Menu Boards Boards Boards All jobs Status Workforce Workforce My Workforce Recr…" at bounding box center [662, 330] width 1324 height 661
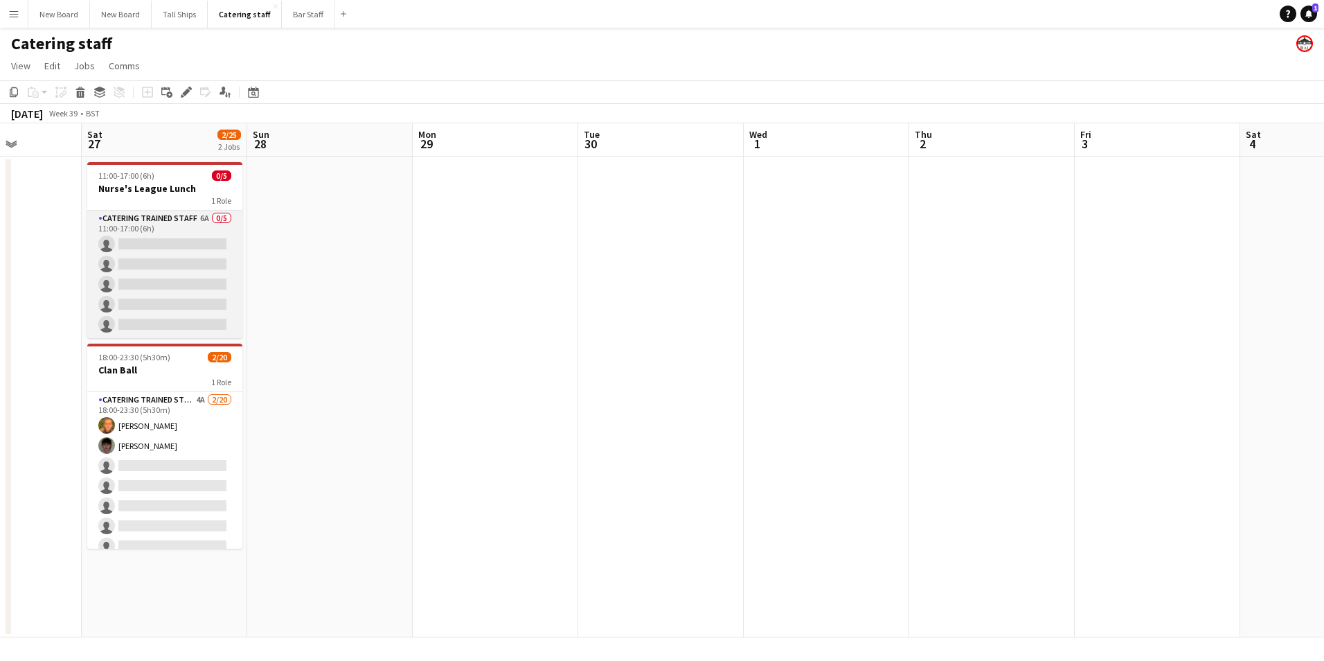
click at [180, 240] on app-card-role "Catering trained staff 6A 0/5 11:00-17:00 (6h) single-neutral-actions single-ne…" at bounding box center [164, 274] width 155 height 127
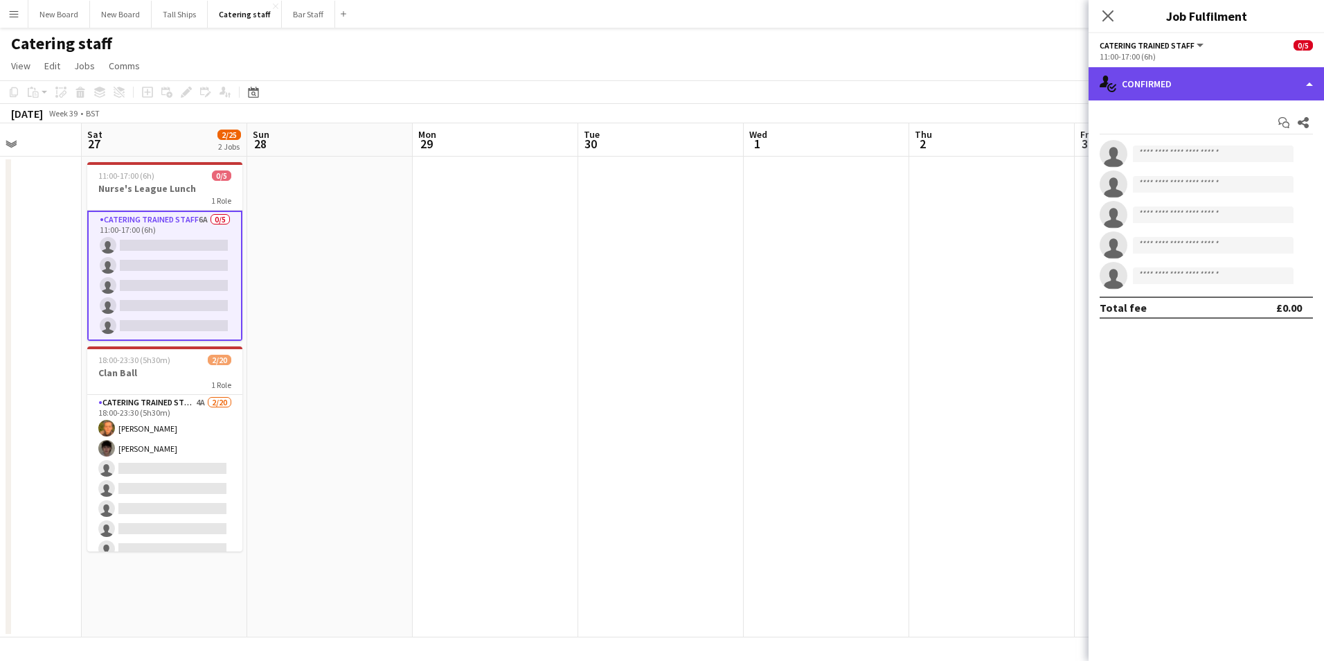
click at [1269, 83] on div "single-neutral-actions-check-2 Confirmed" at bounding box center [1206, 83] width 235 height 33
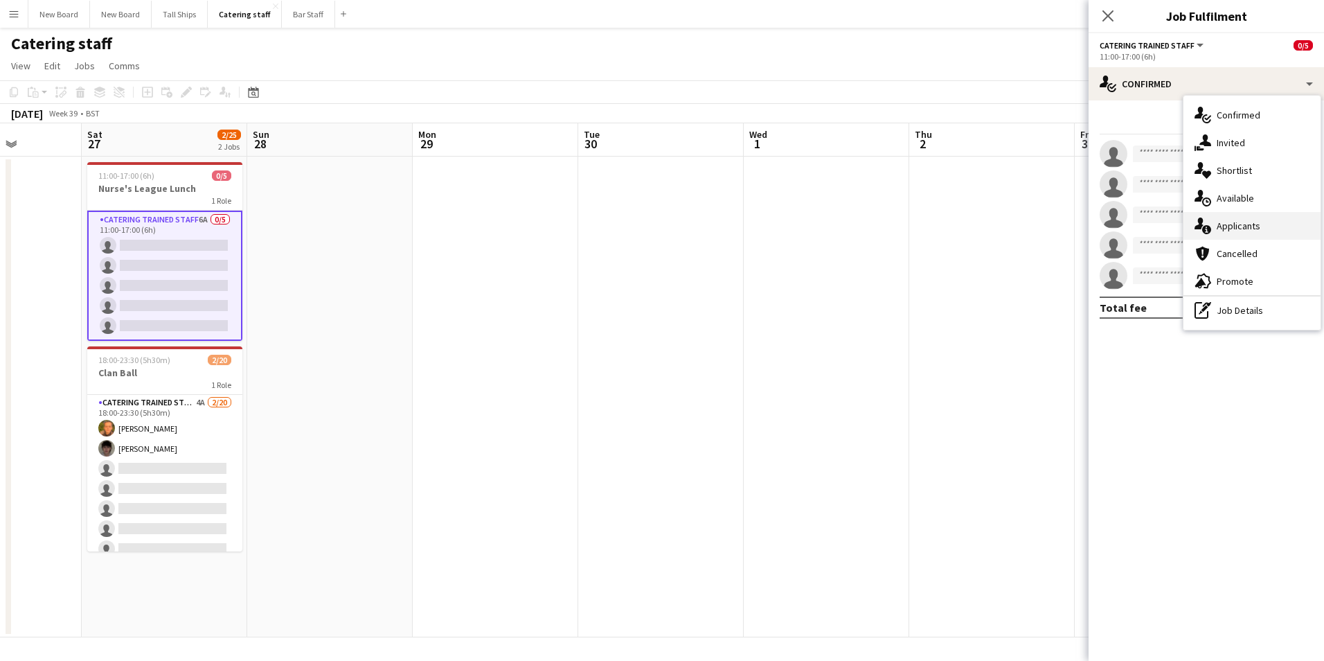
click at [1272, 229] on div "single-neutral-actions-information Applicants" at bounding box center [1251, 226] width 137 height 28
